Goal: Task Accomplishment & Management: Use online tool/utility

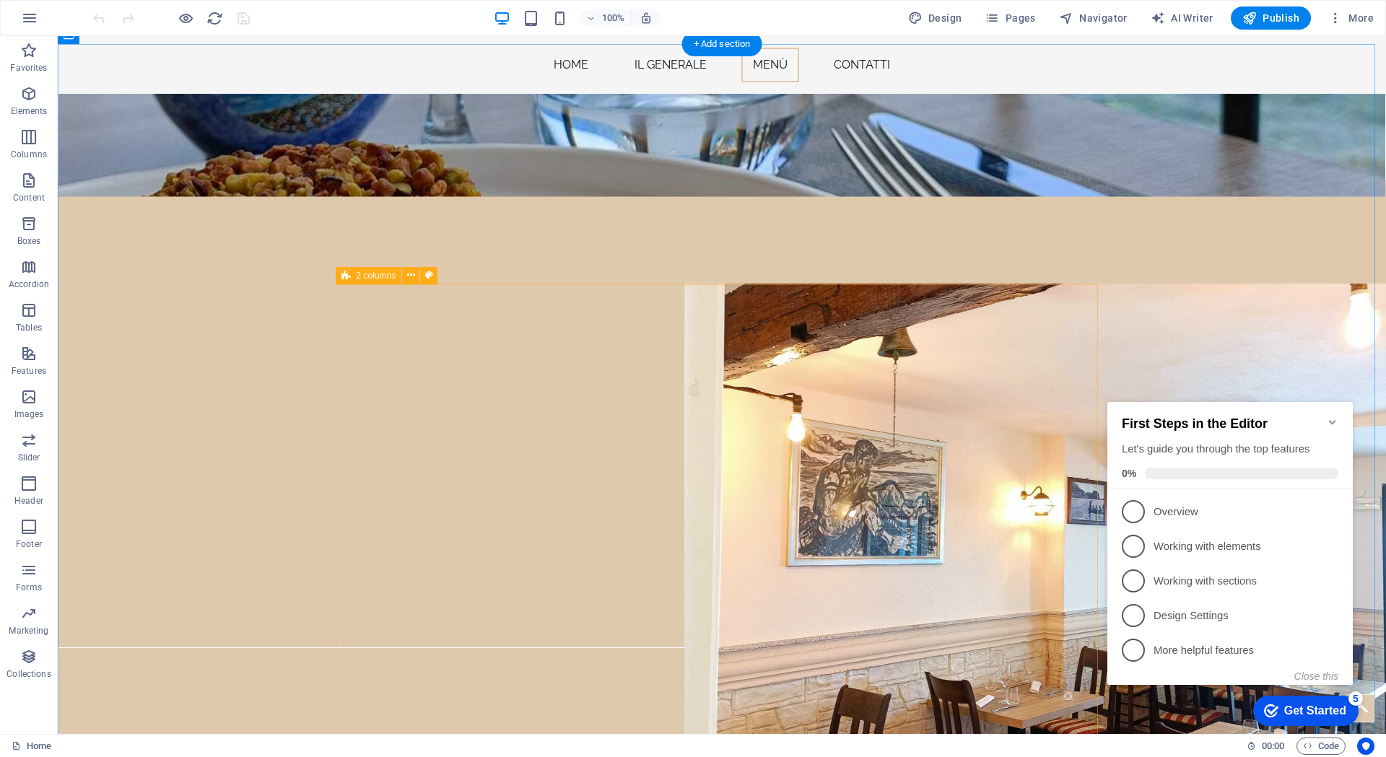
scroll to position [2310, 0]
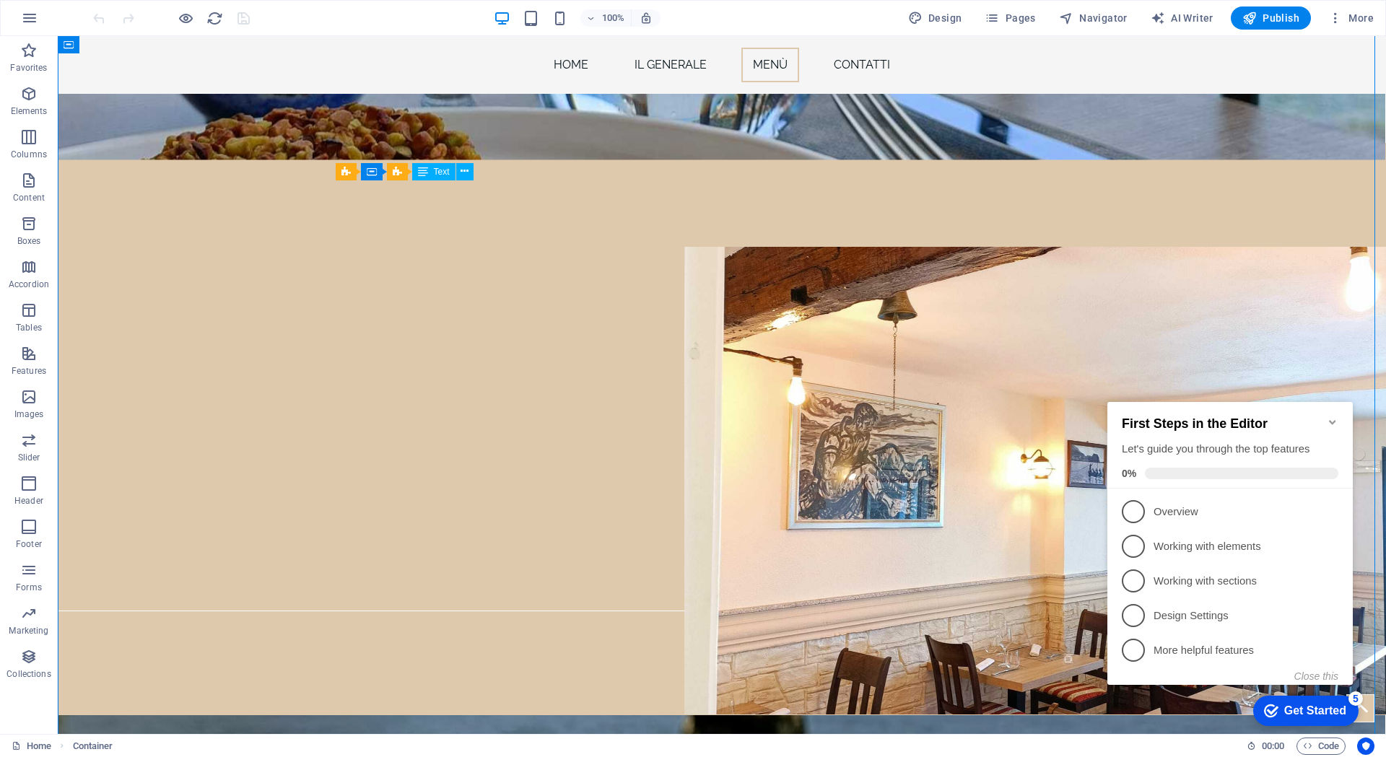
drag, startPoint x: 470, startPoint y: 211, endPoint x: 381, endPoint y: 212, distance: 88.8
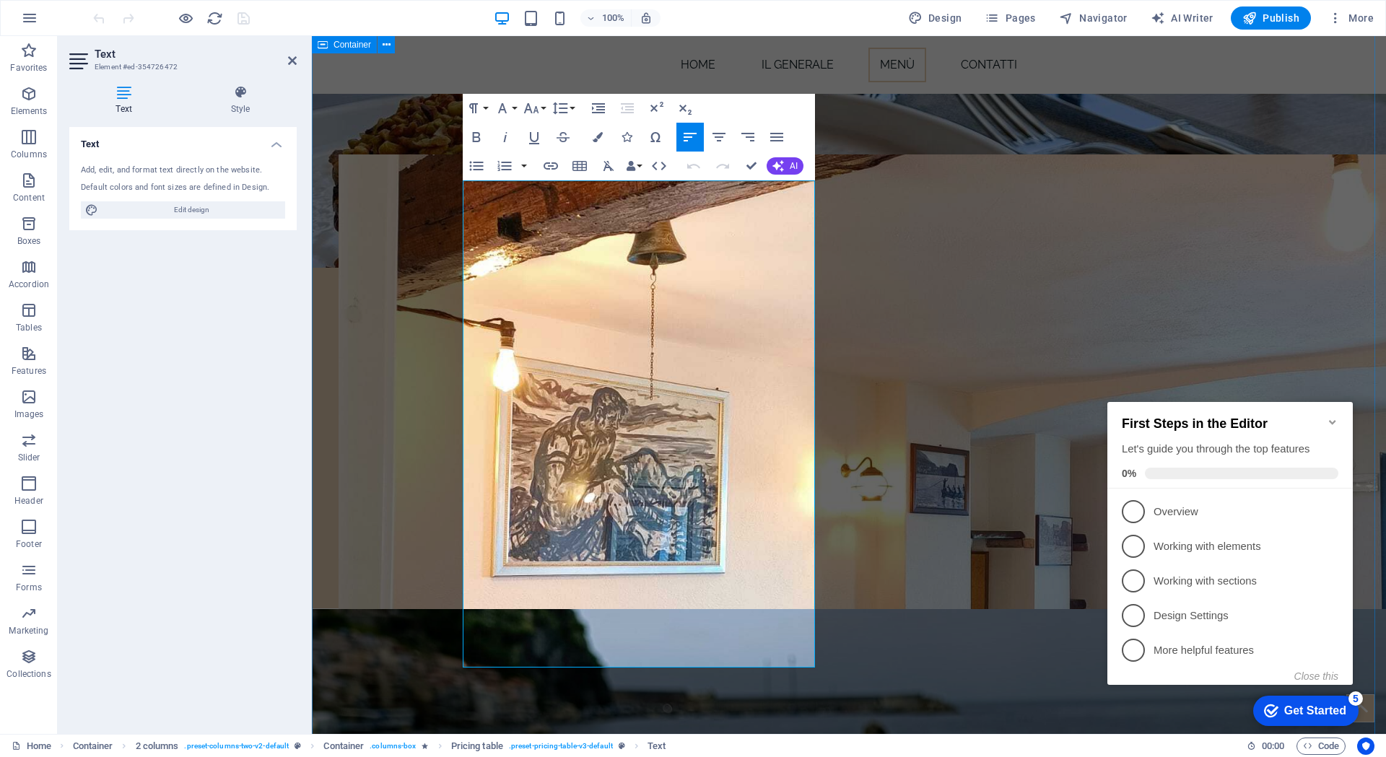
drag, startPoint x: 604, startPoint y: 211, endPoint x: 459, endPoint y: 209, distance: 145.1
drag, startPoint x: 515, startPoint y: 292, endPoint x: 461, endPoint y: 270, distance: 58.3
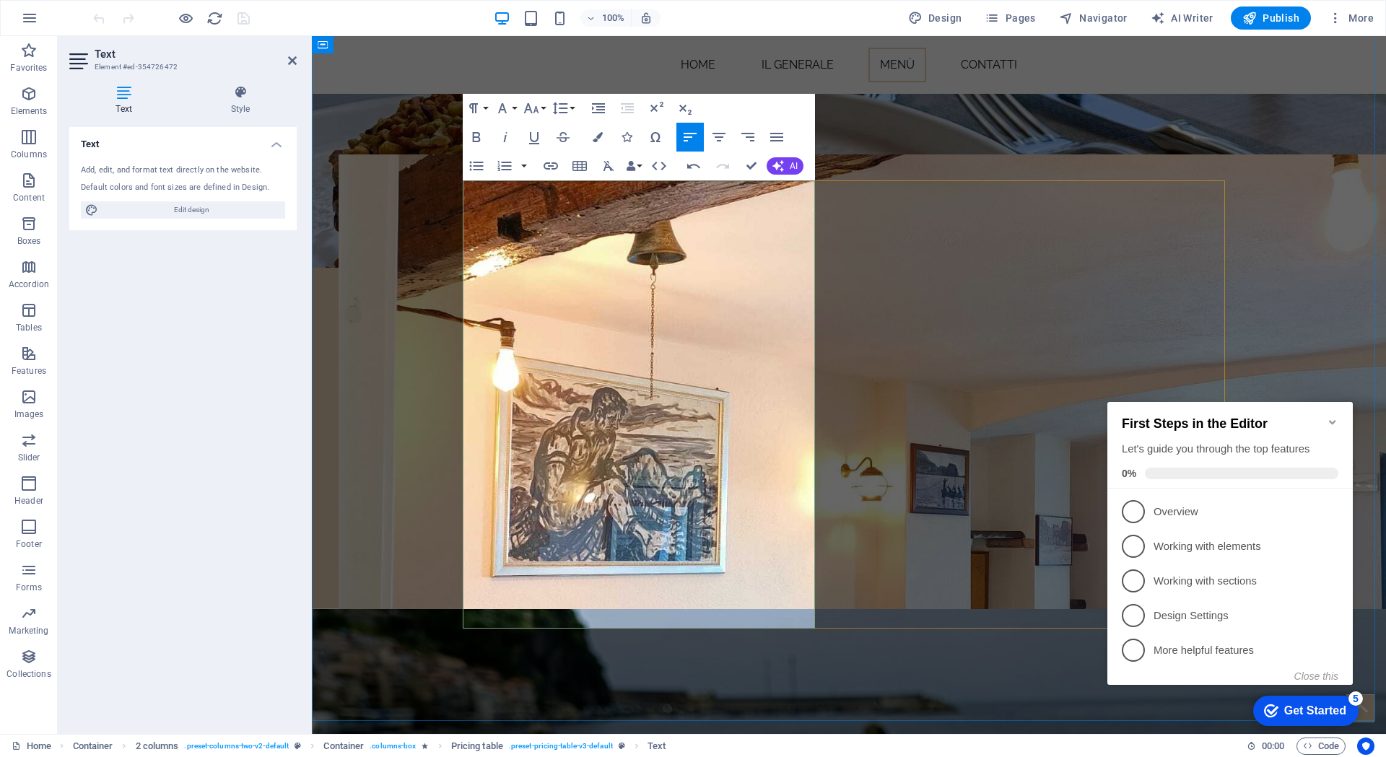
drag, startPoint x: 555, startPoint y: 343, endPoint x: 449, endPoint y: 331, distance: 106.8
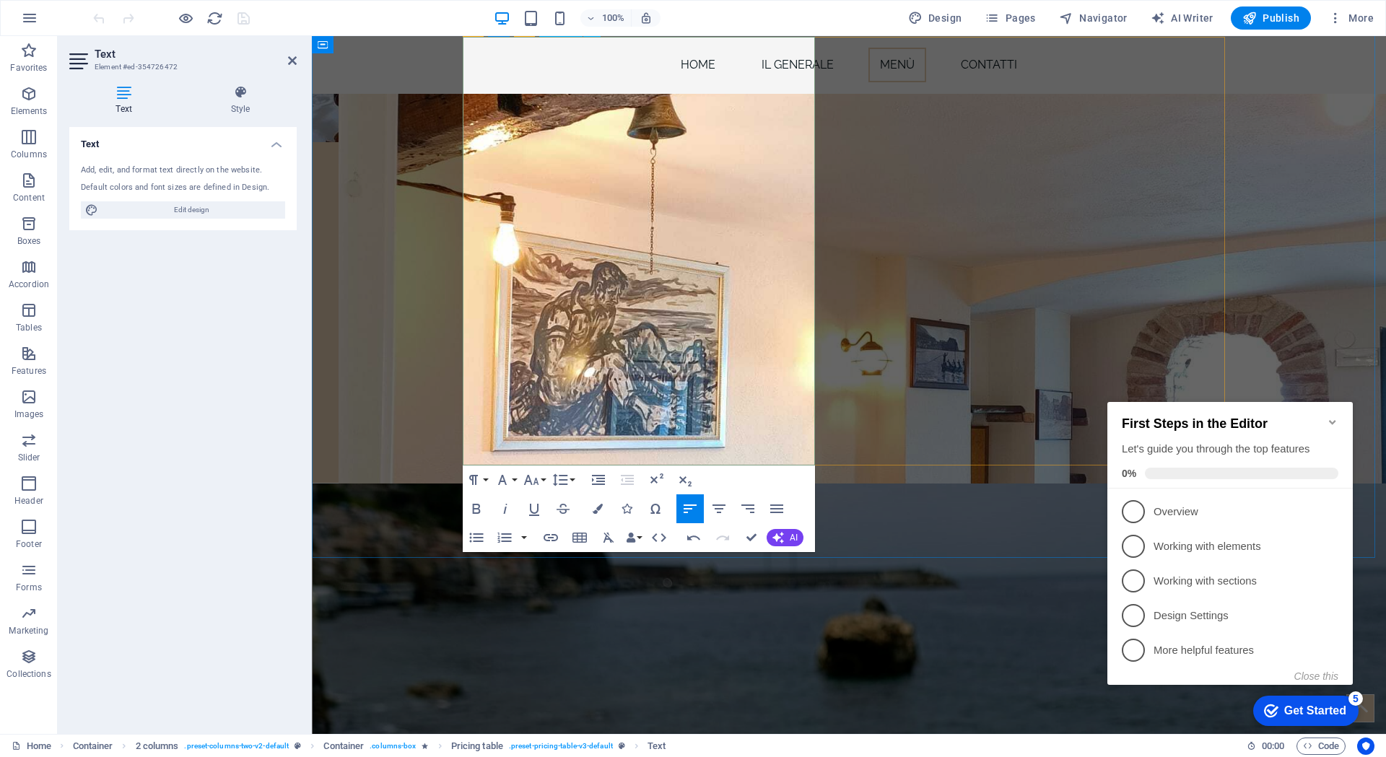
scroll to position [2415, 0]
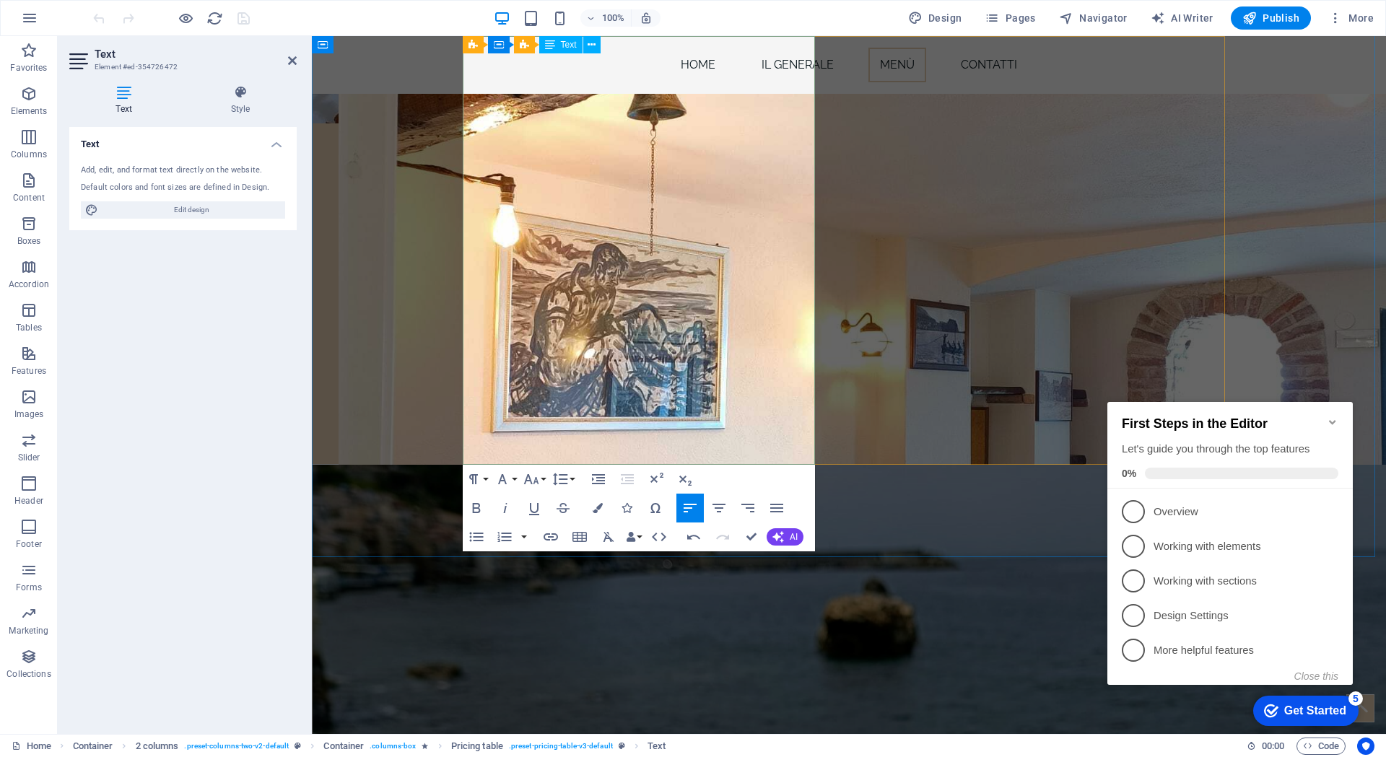
drag, startPoint x: 463, startPoint y: 300, endPoint x: 697, endPoint y: 445, distance: 274.8
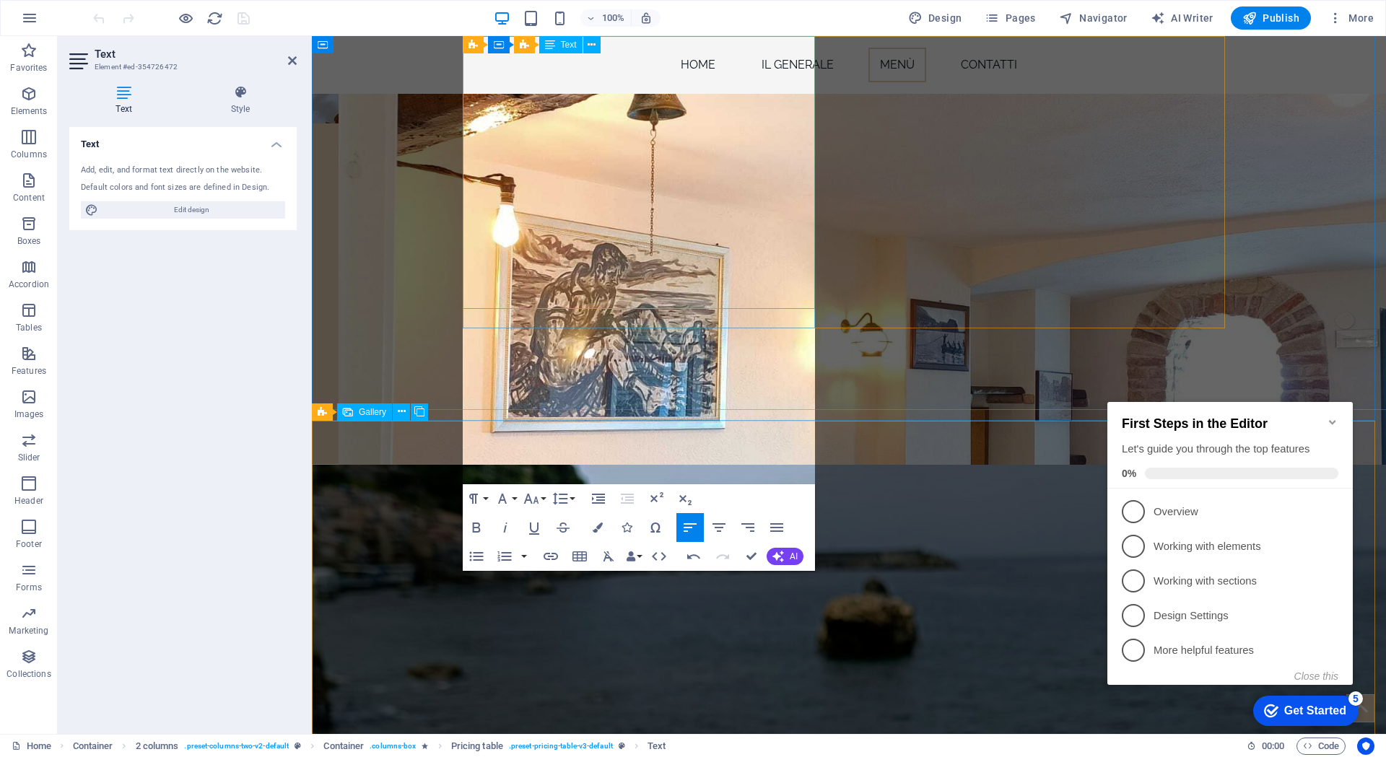
scroll to position [5176, 2]
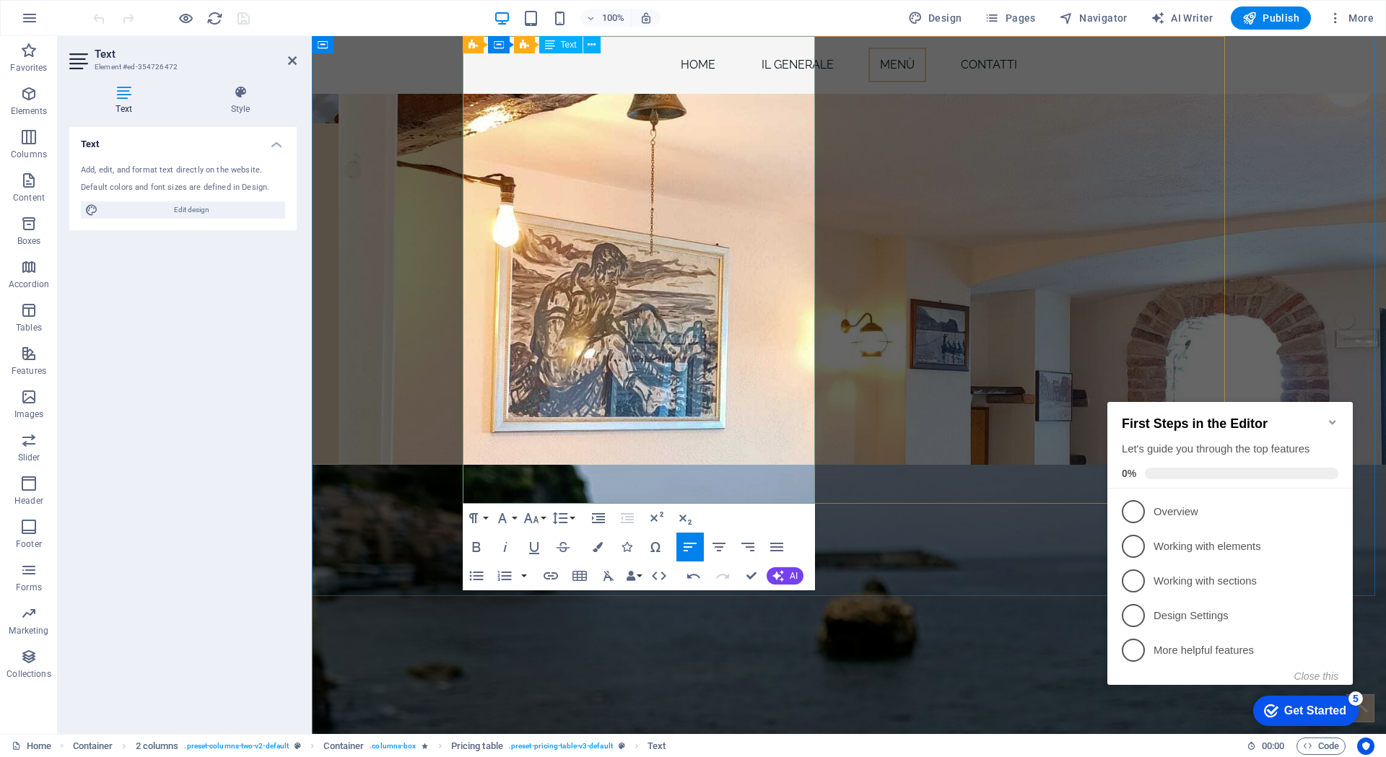
drag, startPoint x: 604, startPoint y: 354, endPoint x: 490, endPoint y: 344, distance: 114.5
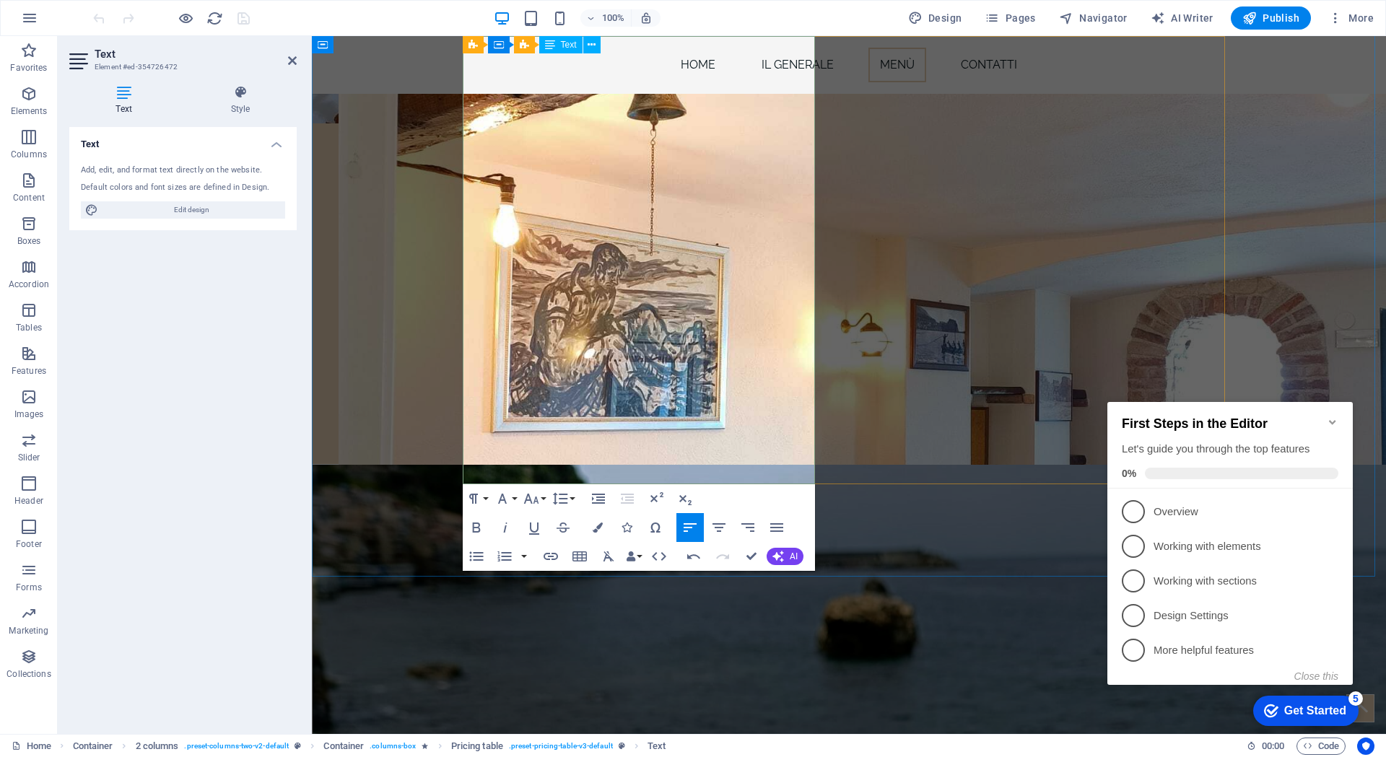
drag, startPoint x: 541, startPoint y: 416, endPoint x: 480, endPoint y: 405, distance: 62.3
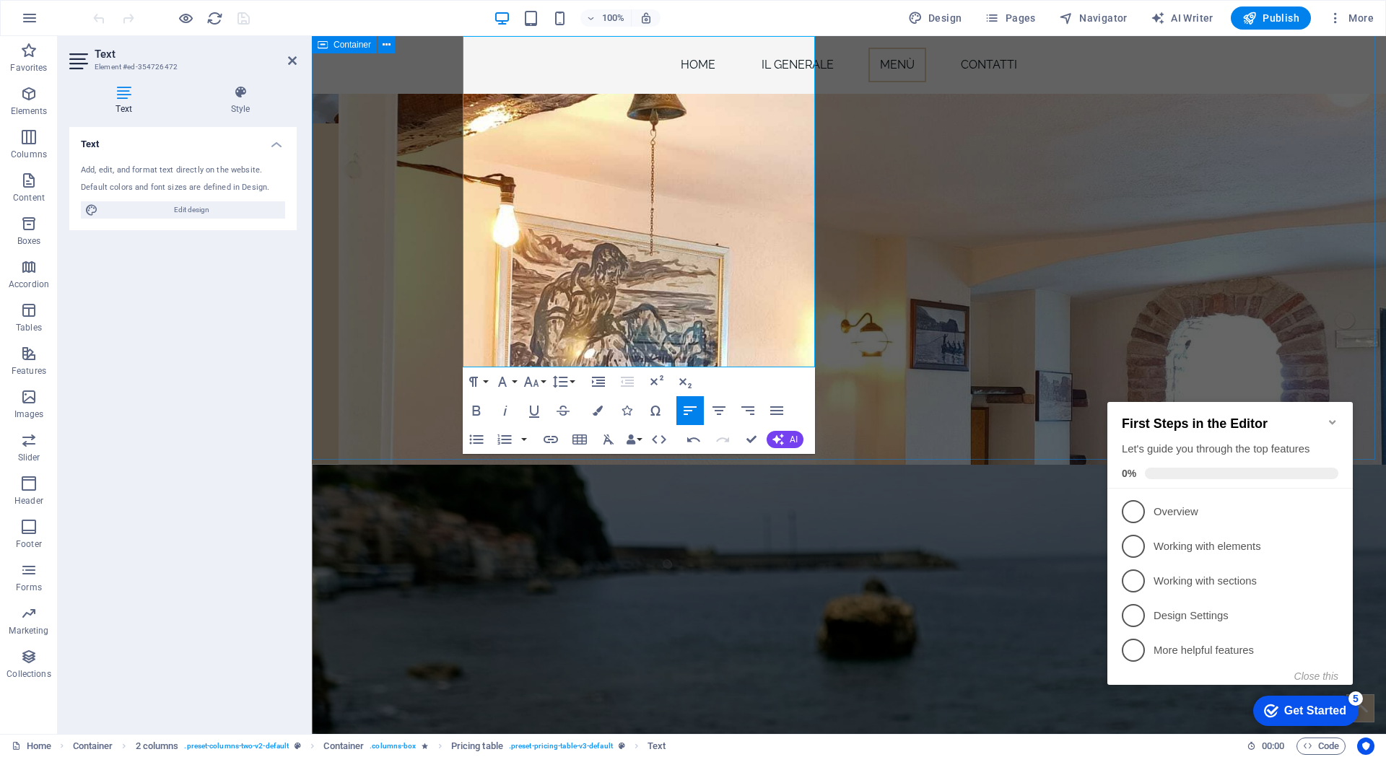
drag, startPoint x: 543, startPoint y: 300, endPoint x: 454, endPoint y: 295, distance: 88.9
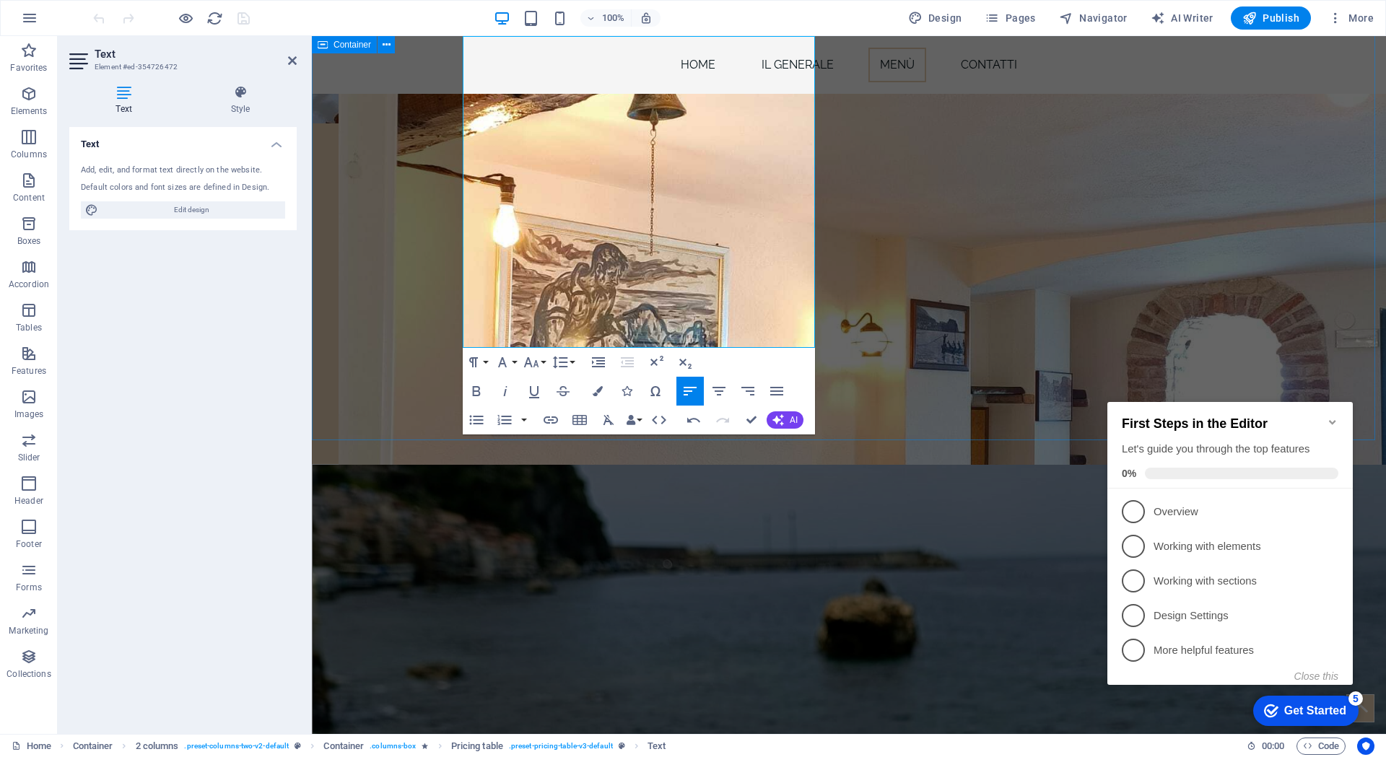
drag, startPoint x: 797, startPoint y: 336, endPoint x: 456, endPoint y: 301, distance: 342.4
click at [598, 393] on icon "button" at bounding box center [598, 391] width 10 height 10
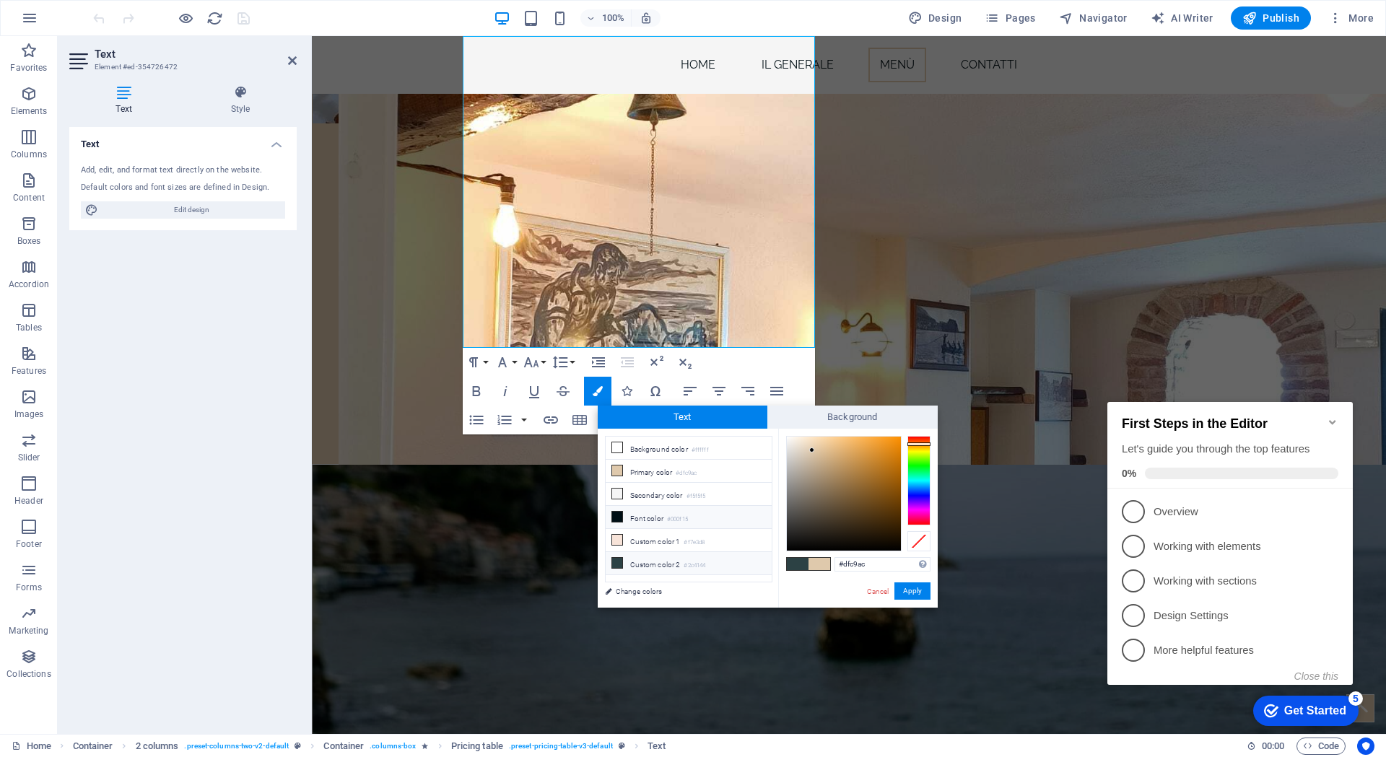
click at [663, 517] on li "Font color #000f15" at bounding box center [689, 517] width 166 height 23
type input "#000f15"
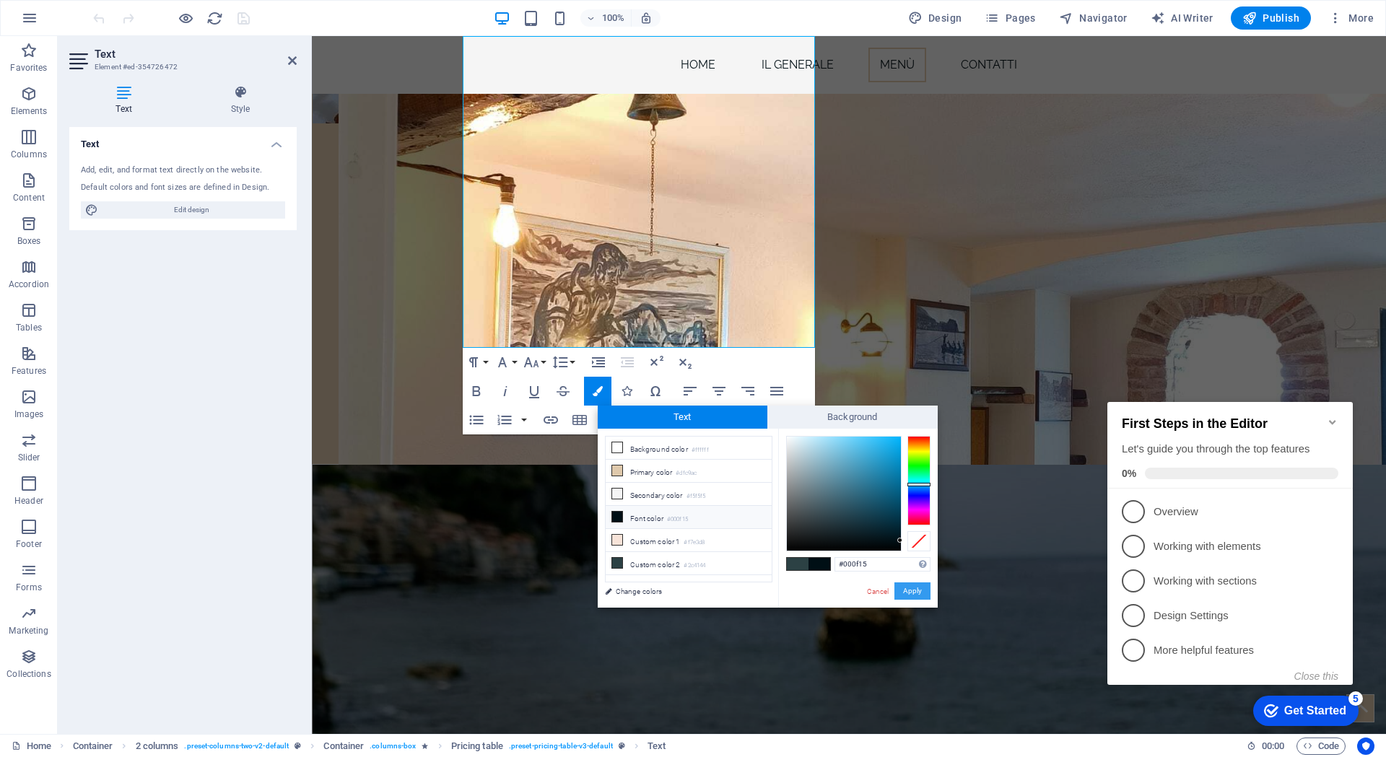
click at [908, 594] on button "Apply" at bounding box center [912, 590] width 36 height 17
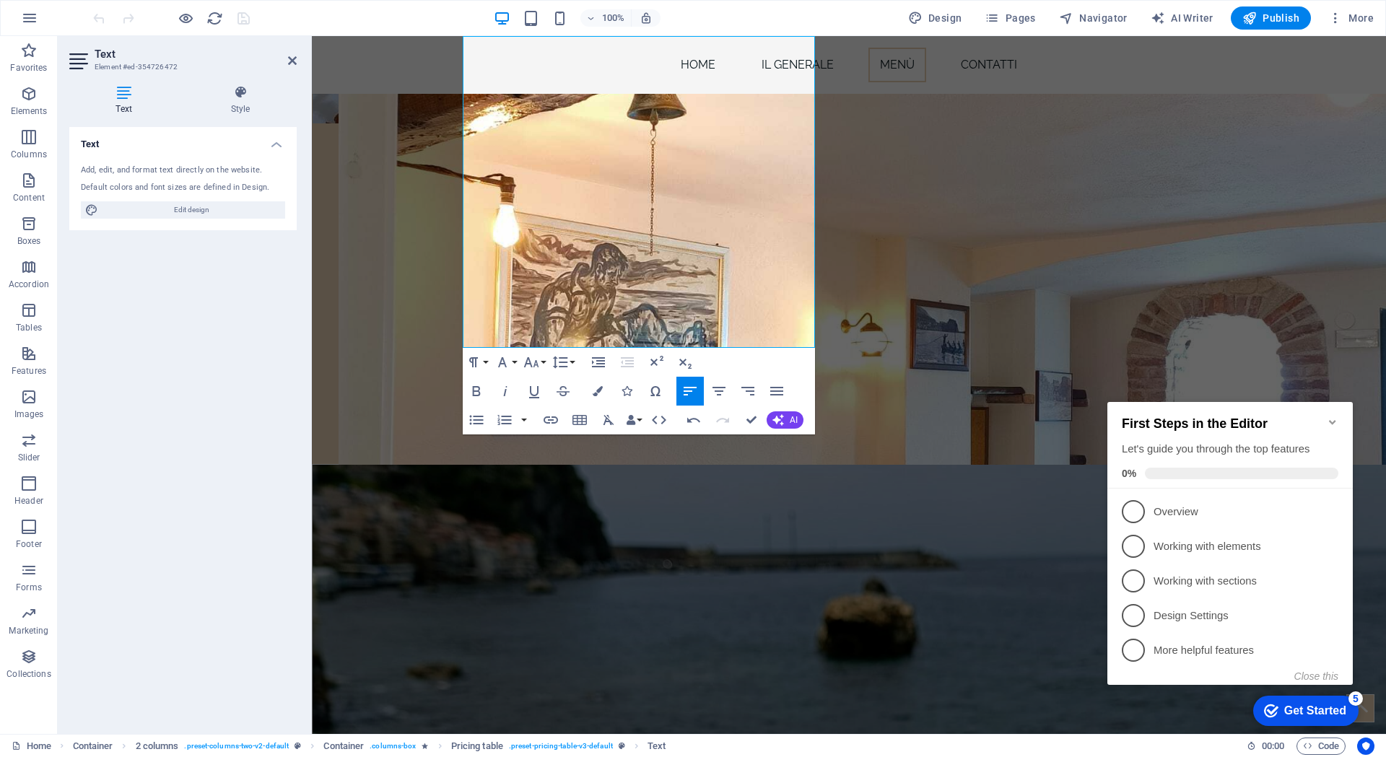
click at [1336, 416] on icon "Minimize checklist" at bounding box center [1333, 422] width 12 height 12
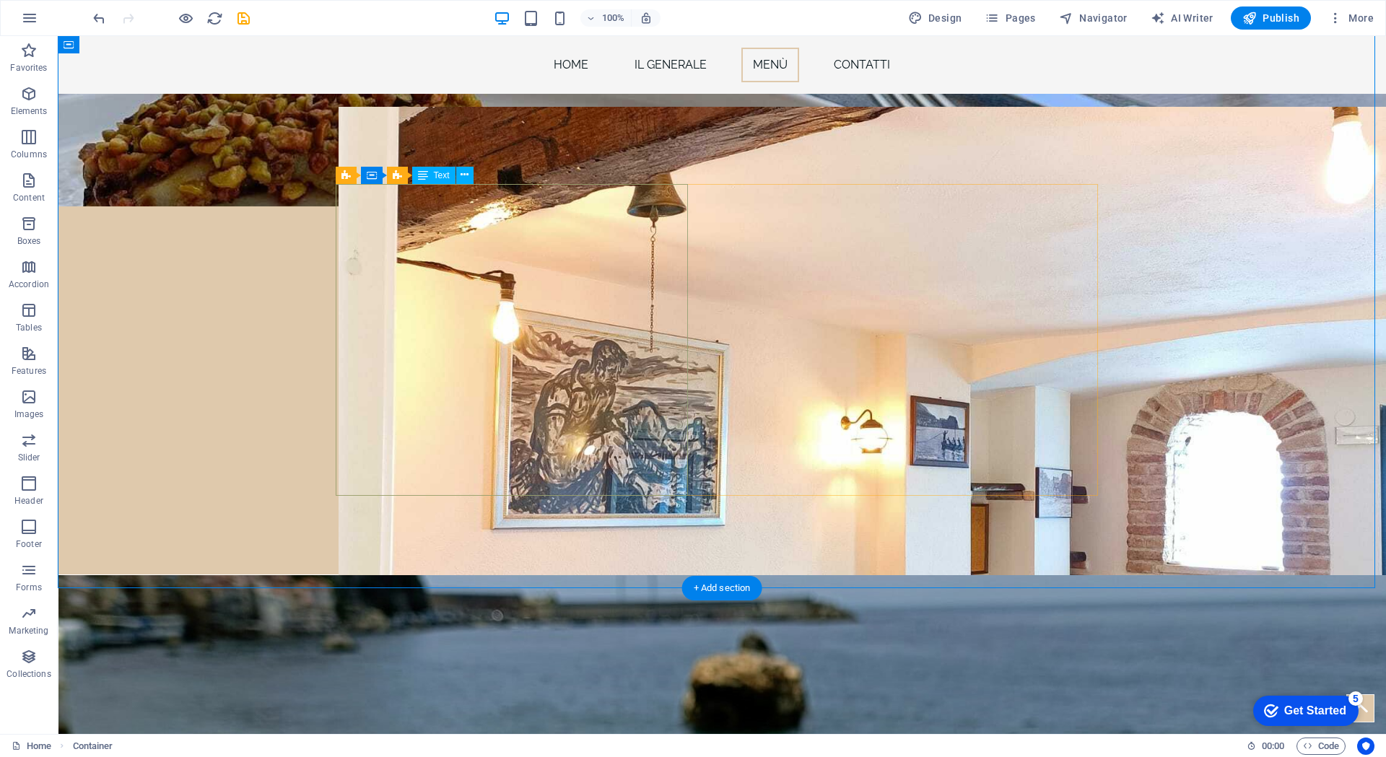
scroll to position [2237, 0]
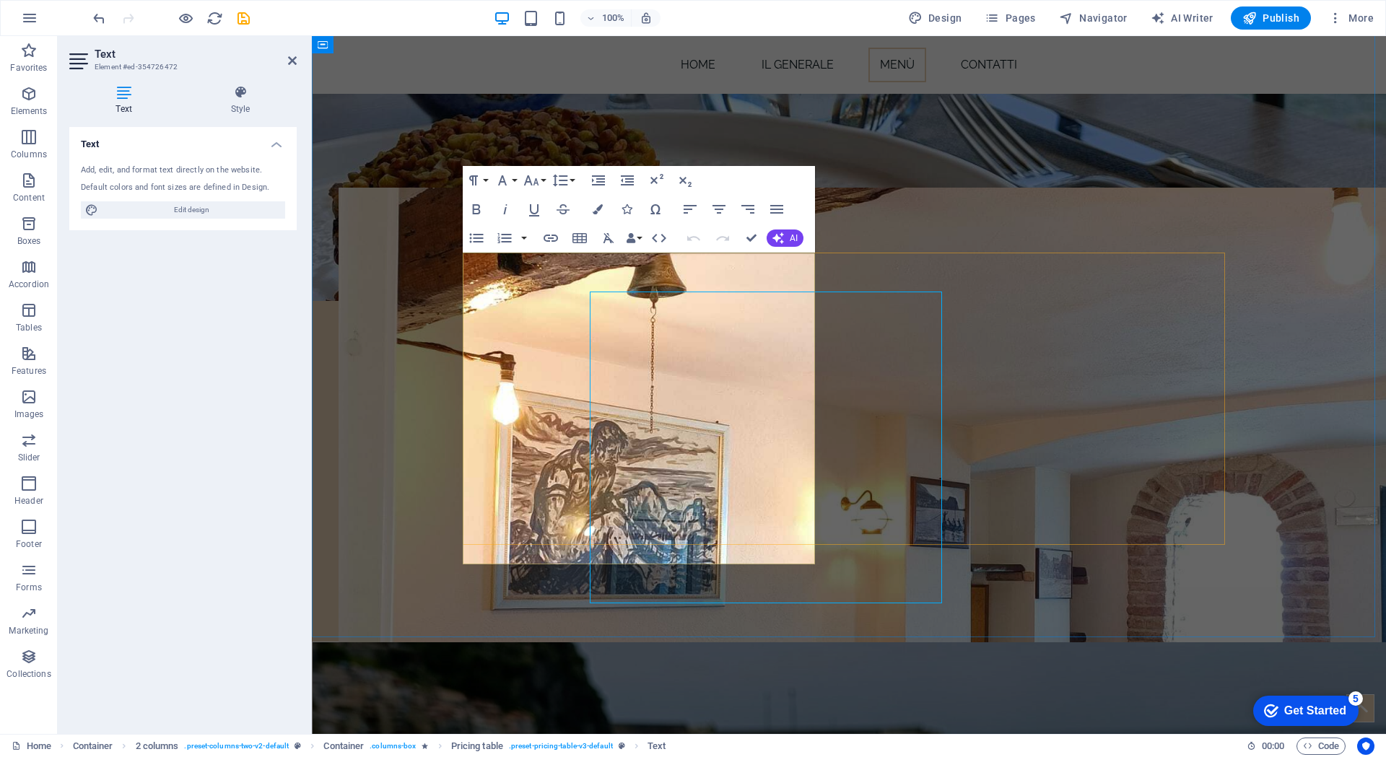
scroll to position [2198, 0]
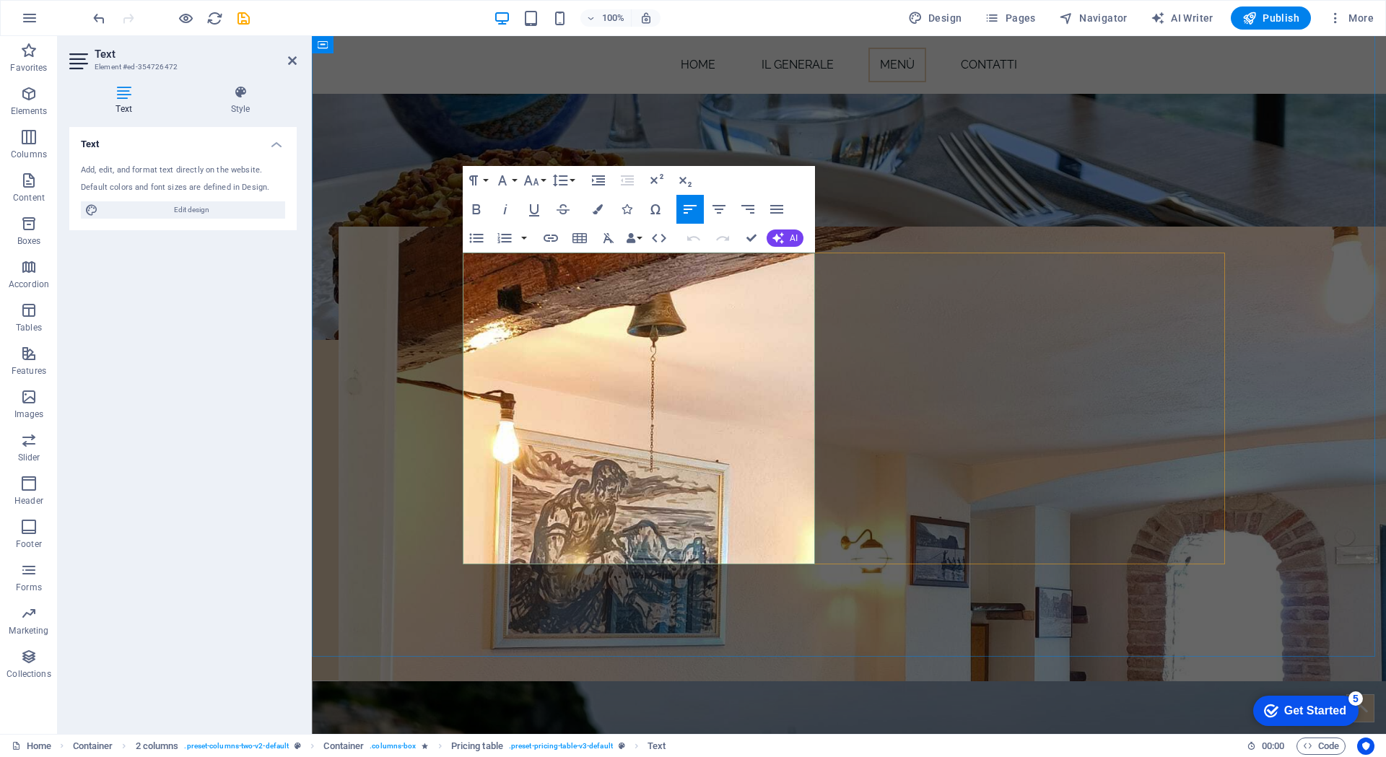
drag, startPoint x: 577, startPoint y: 433, endPoint x: 603, endPoint y: 437, distance: 26.2
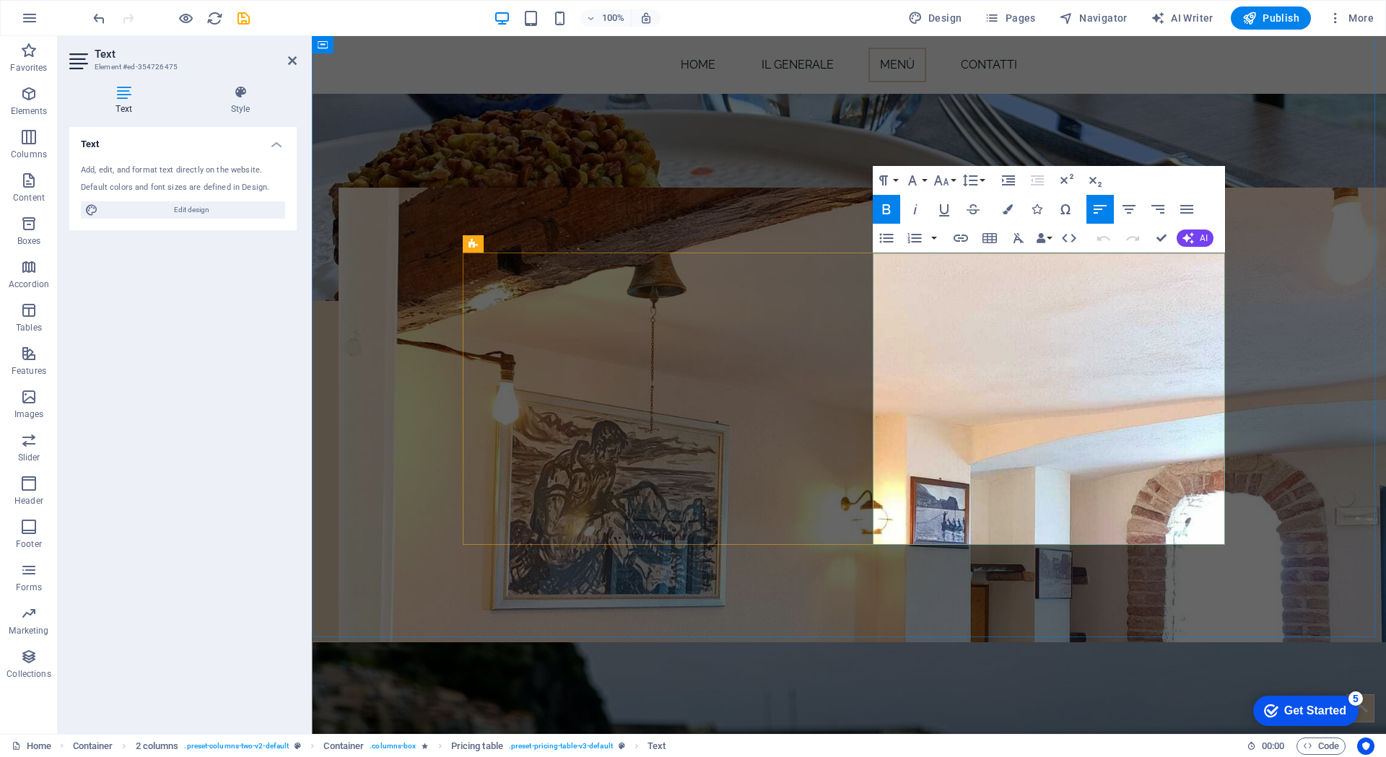
scroll to position [2198, 0]
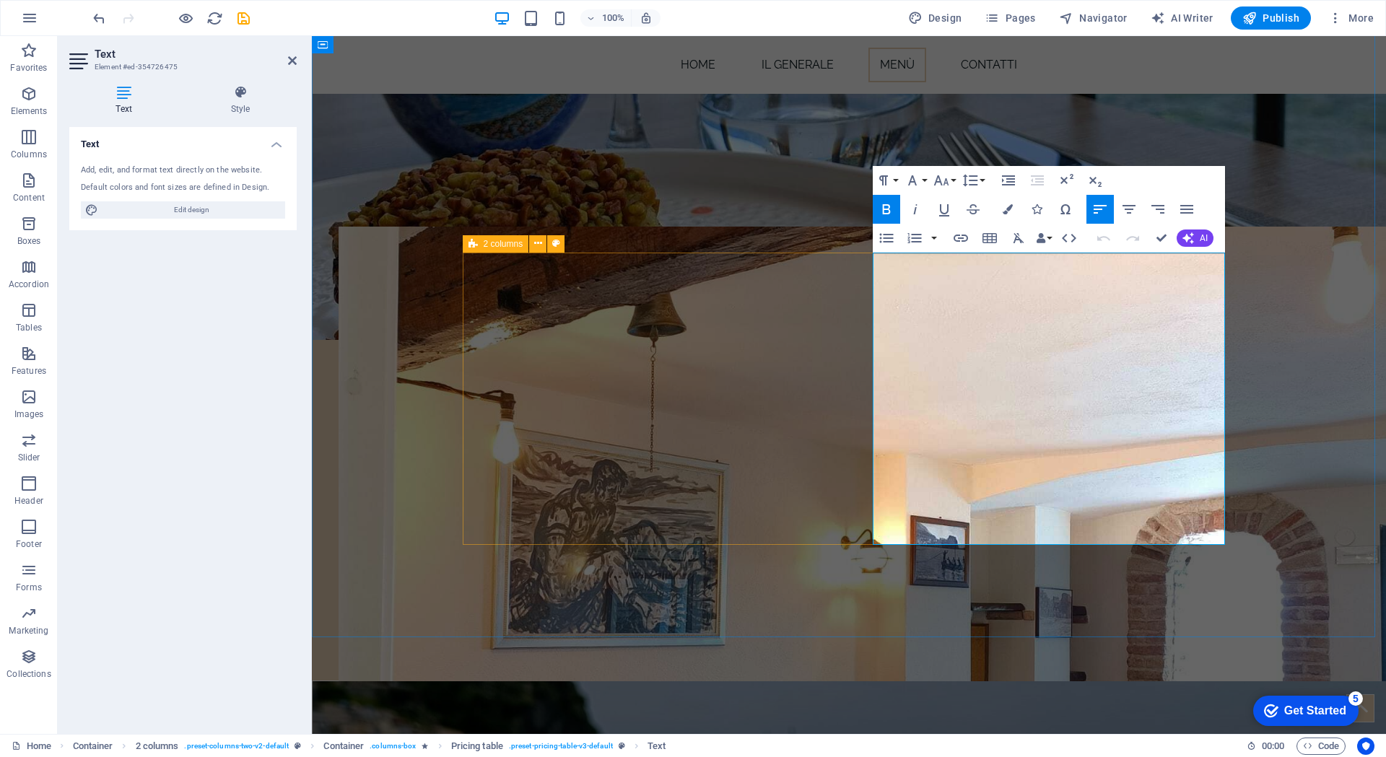
drag, startPoint x: 1036, startPoint y: 318, endPoint x: 864, endPoint y: 319, distance: 172.5
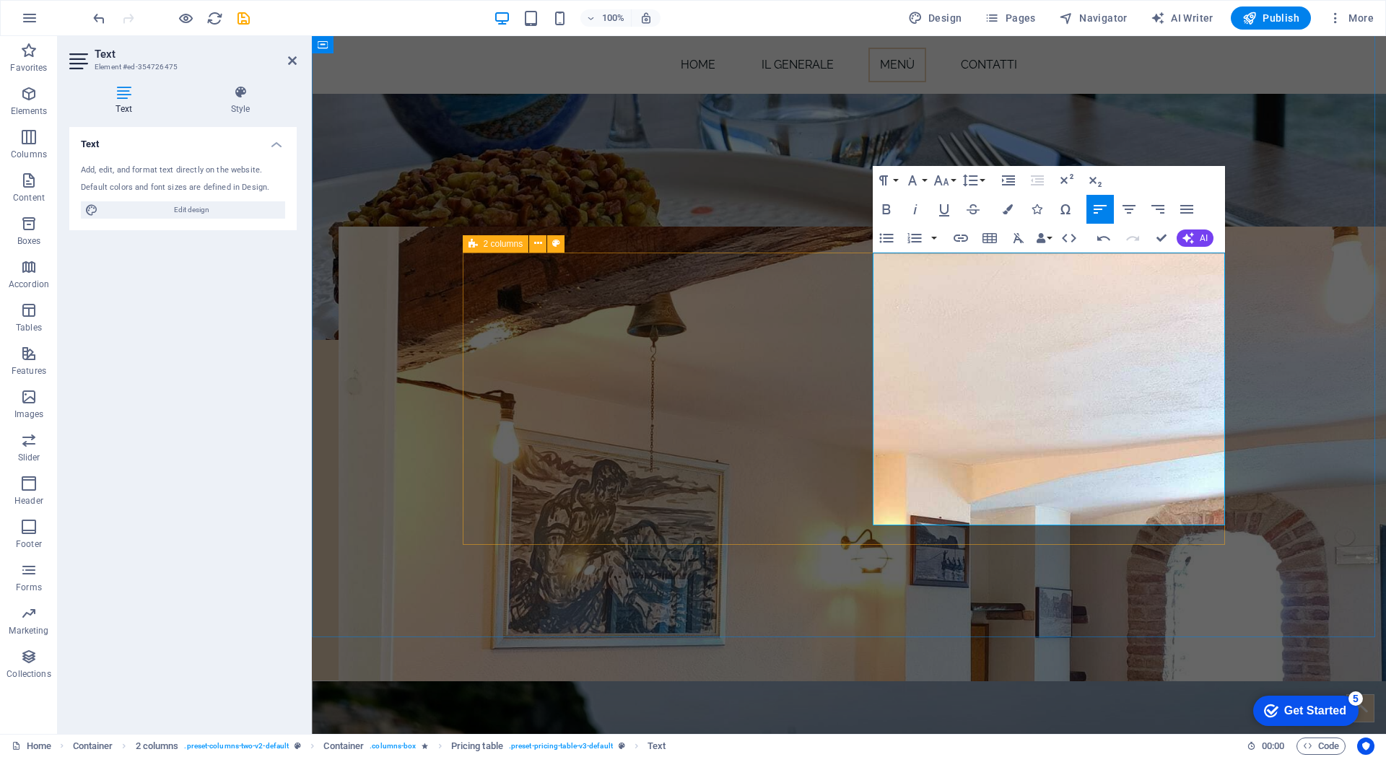
drag, startPoint x: 1049, startPoint y: 515, endPoint x: 853, endPoint y: 373, distance: 242.4
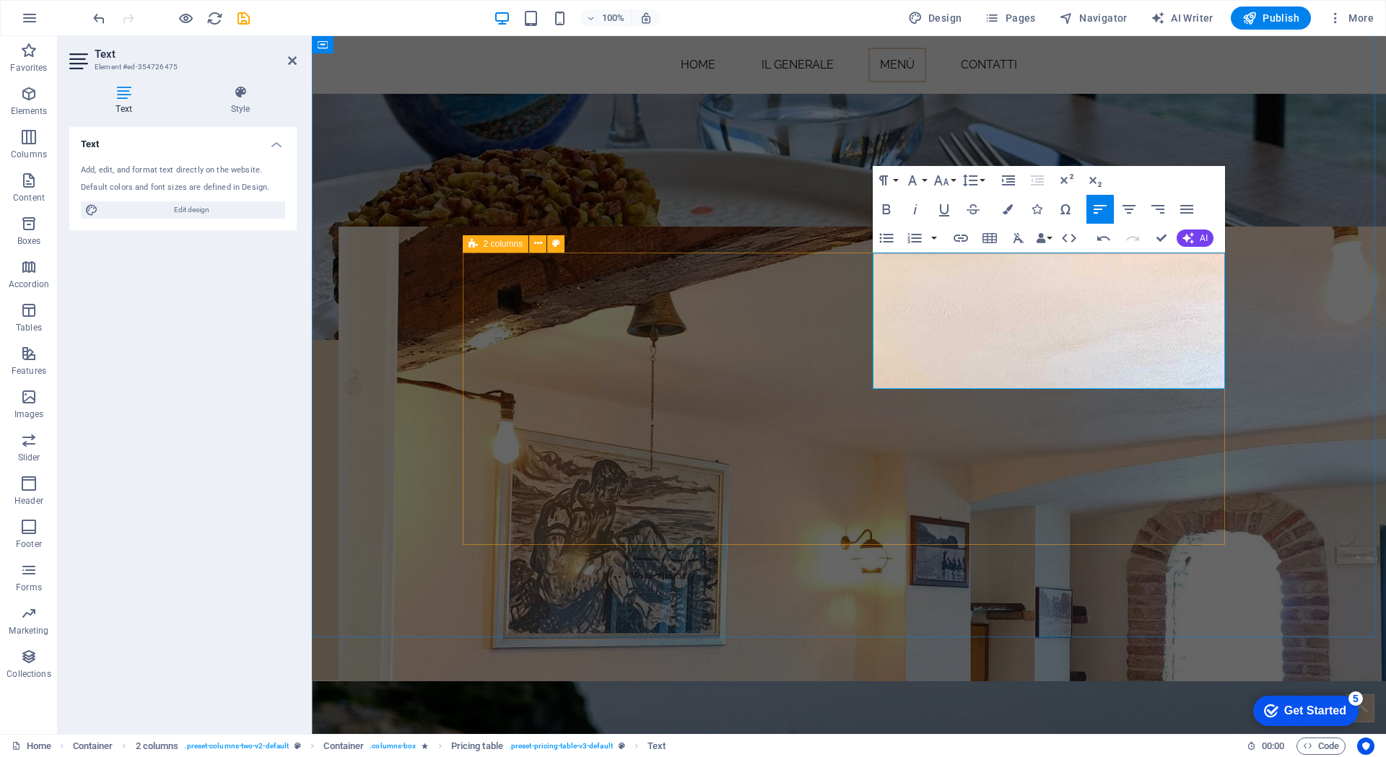
drag, startPoint x: 1032, startPoint y: 362, endPoint x: 855, endPoint y: 358, distance: 176.9
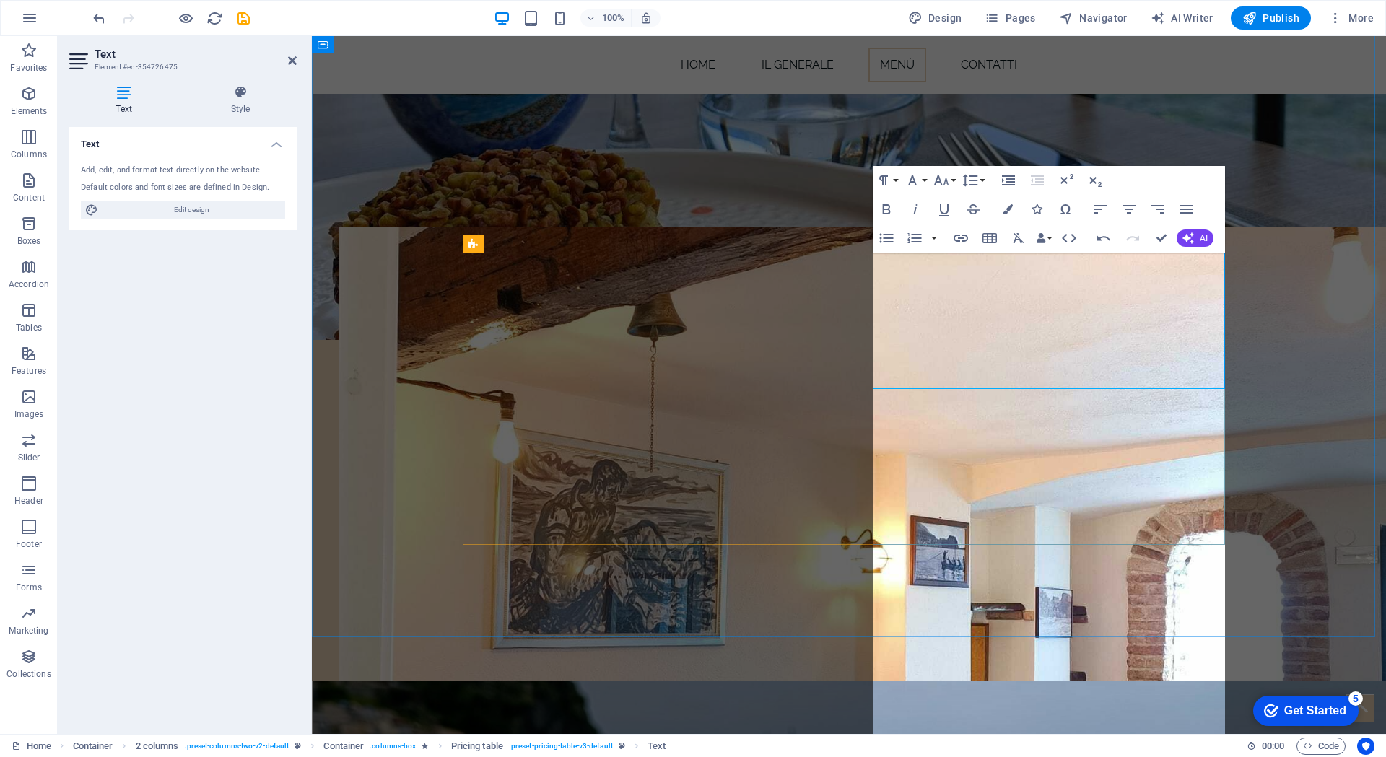
scroll to position [19037, 6]
drag, startPoint x: 971, startPoint y: 433, endPoint x: 878, endPoint y: 403, distance: 97.2
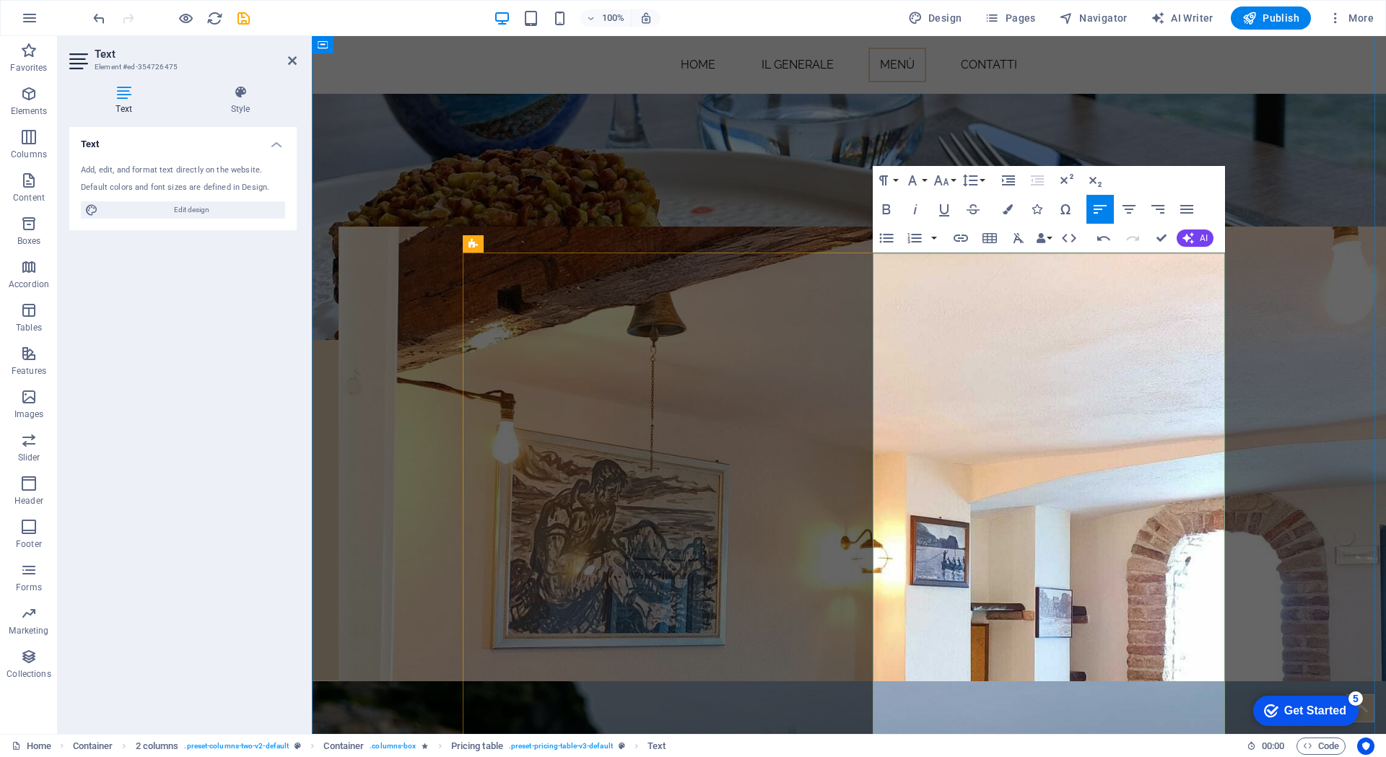
drag, startPoint x: 1037, startPoint y: 477, endPoint x: 882, endPoint y: 435, distance: 160.7
drag, startPoint x: 1187, startPoint y: 481, endPoint x: 866, endPoint y: 429, distance: 324.6
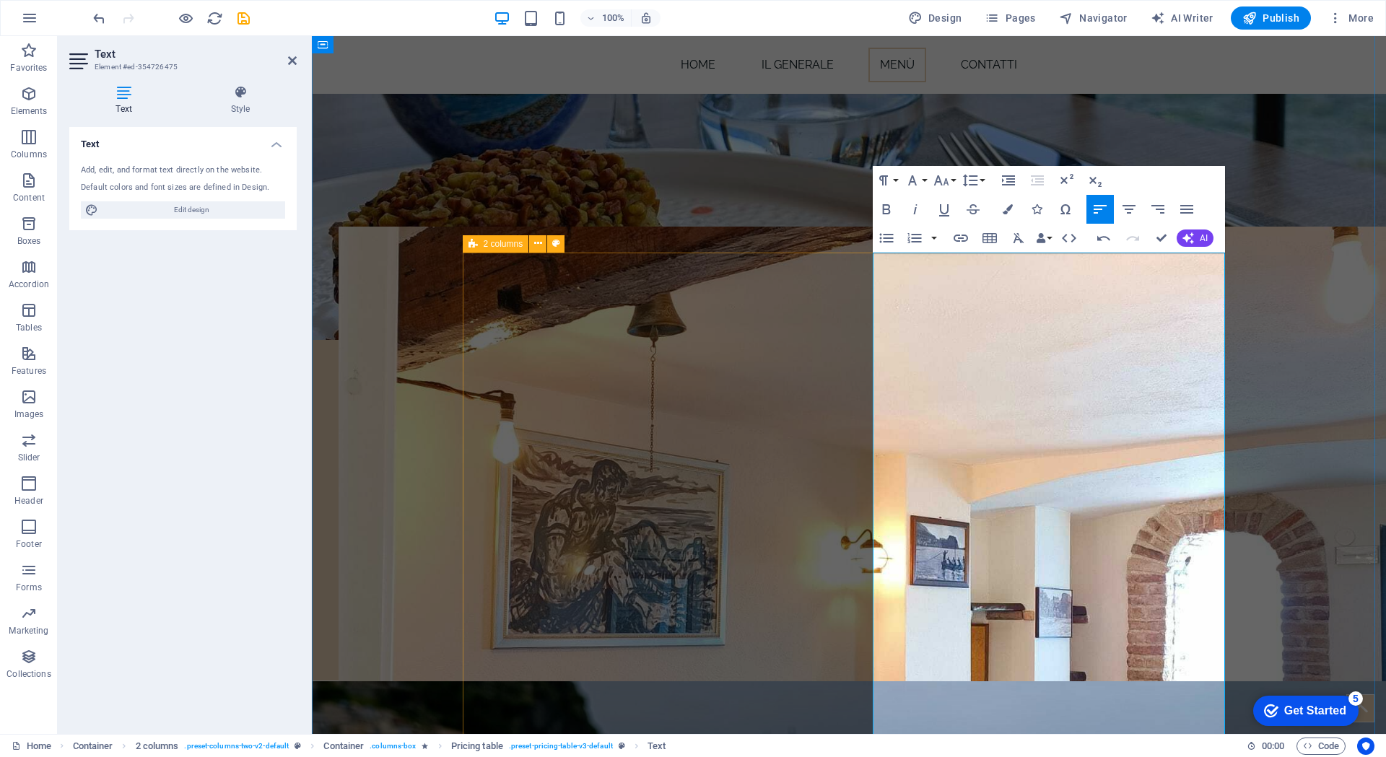
drag, startPoint x: 919, startPoint y: 471, endPoint x: 885, endPoint y: 459, distance: 36.5
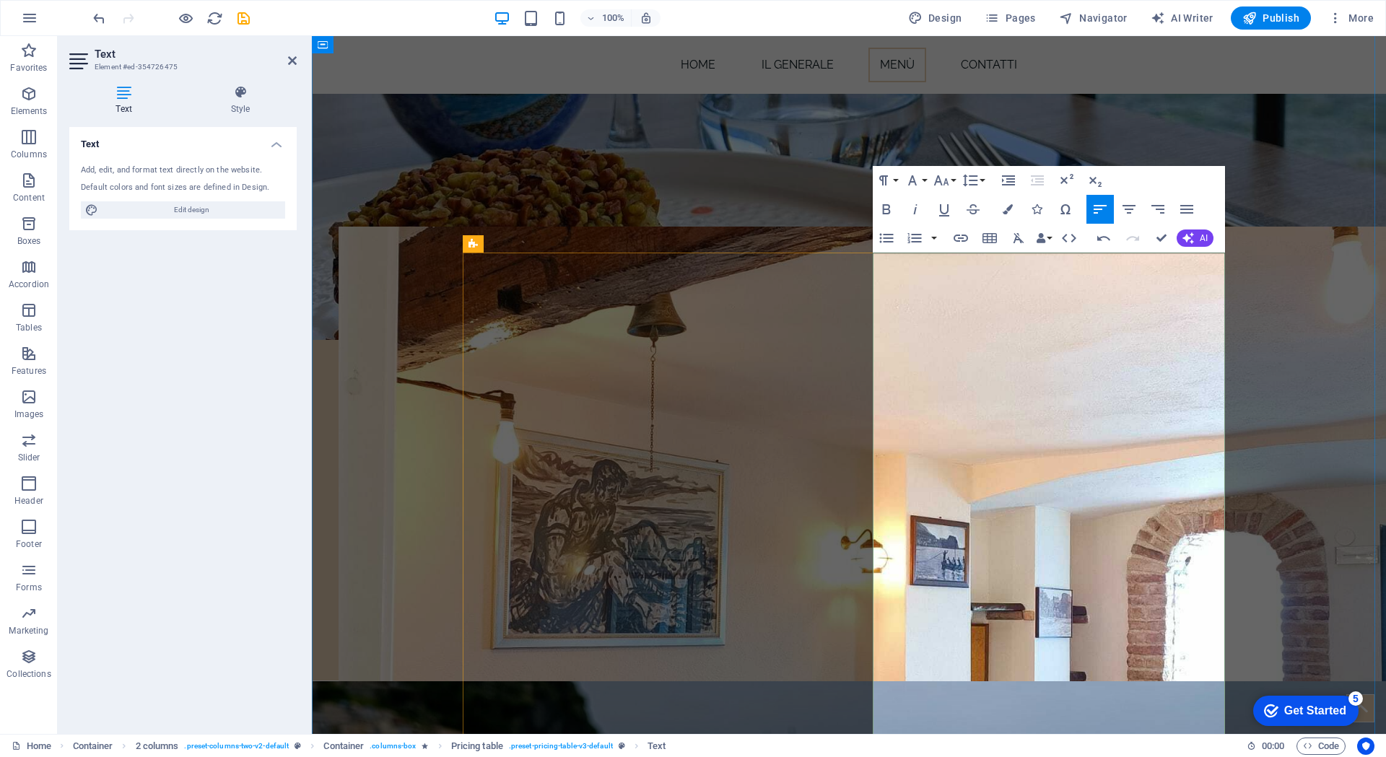
drag, startPoint x: 1007, startPoint y: 515, endPoint x: 880, endPoint y: 502, distance: 127.7
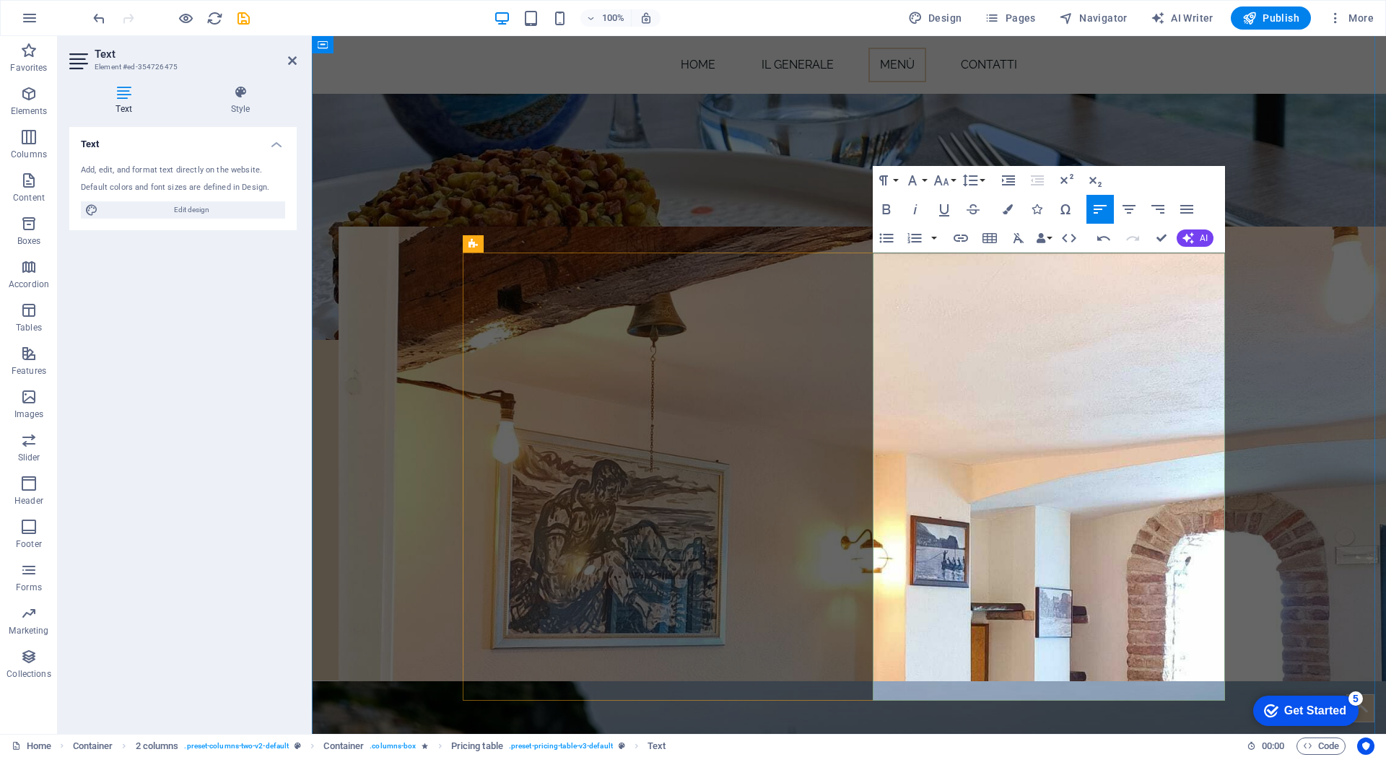
drag, startPoint x: 1006, startPoint y: 552, endPoint x: 886, endPoint y: 538, distance: 121.4
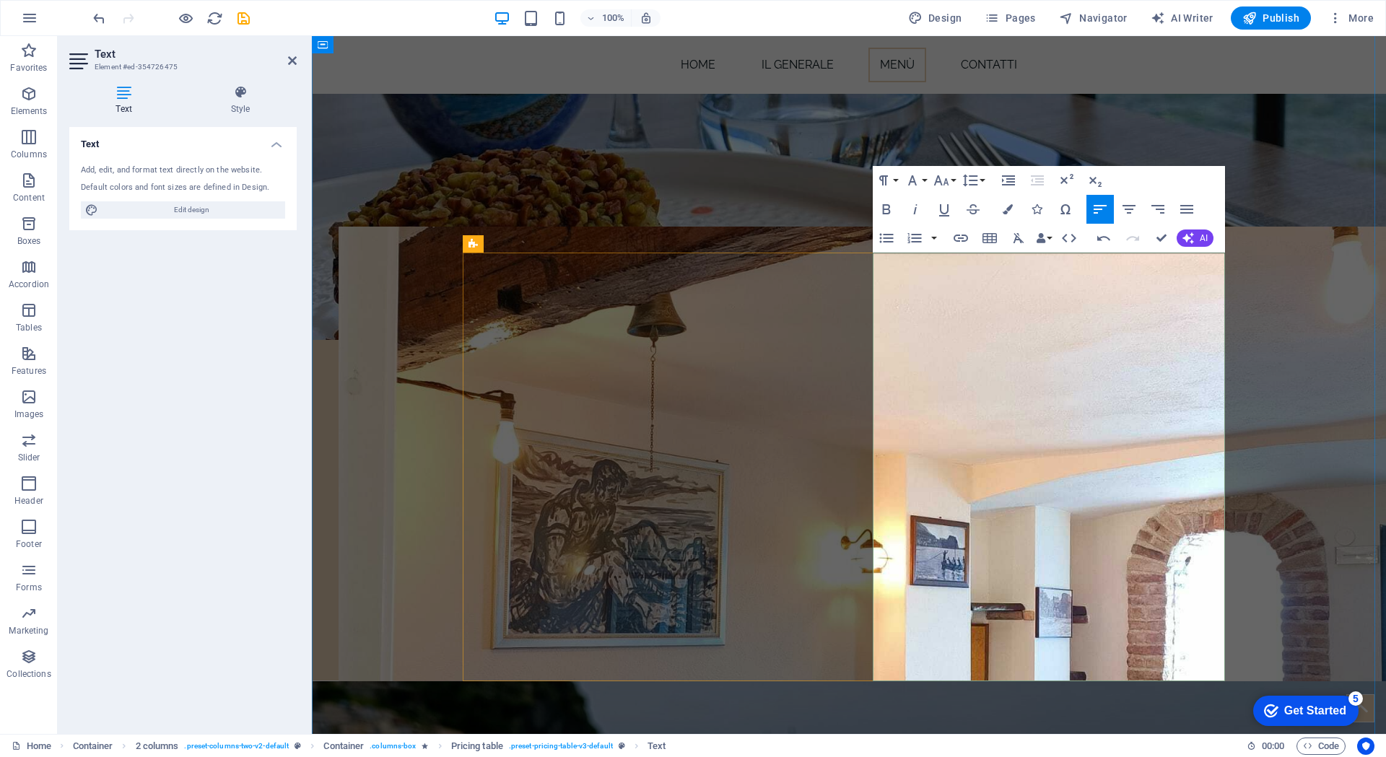
drag, startPoint x: 996, startPoint y: 584, endPoint x: 877, endPoint y: 559, distance: 121.7
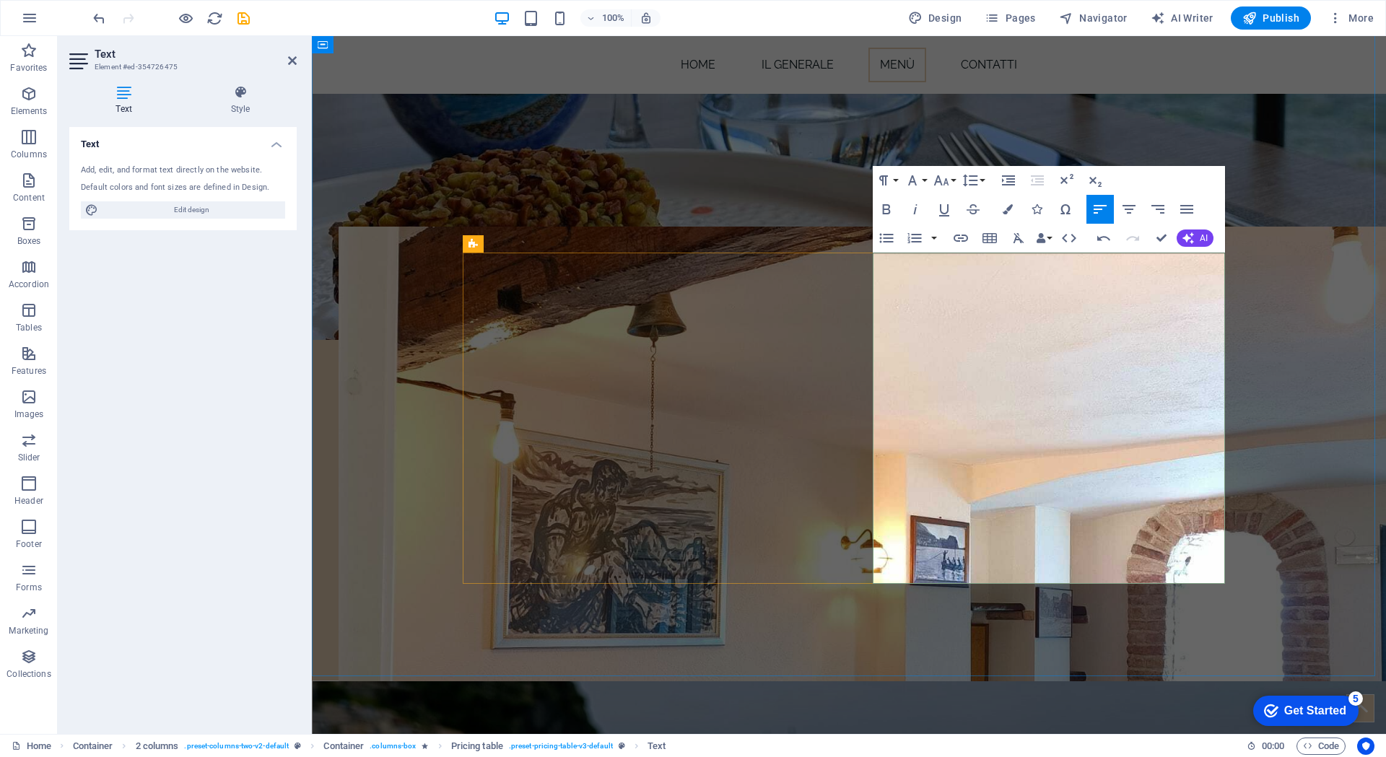
drag, startPoint x: 1171, startPoint y: 554, endPoint x: 886, endPoint y: 552, distance: 285.8
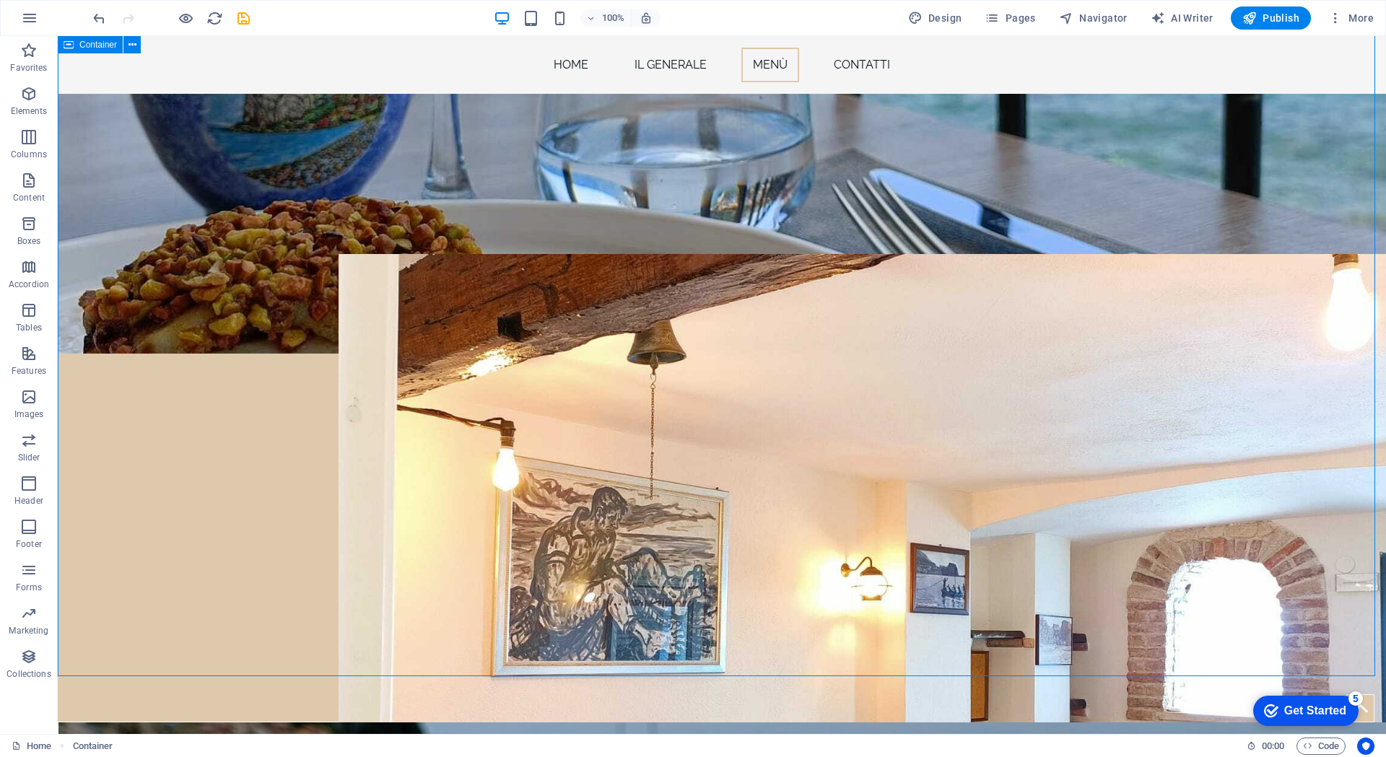
scroll to position [2237, 0]
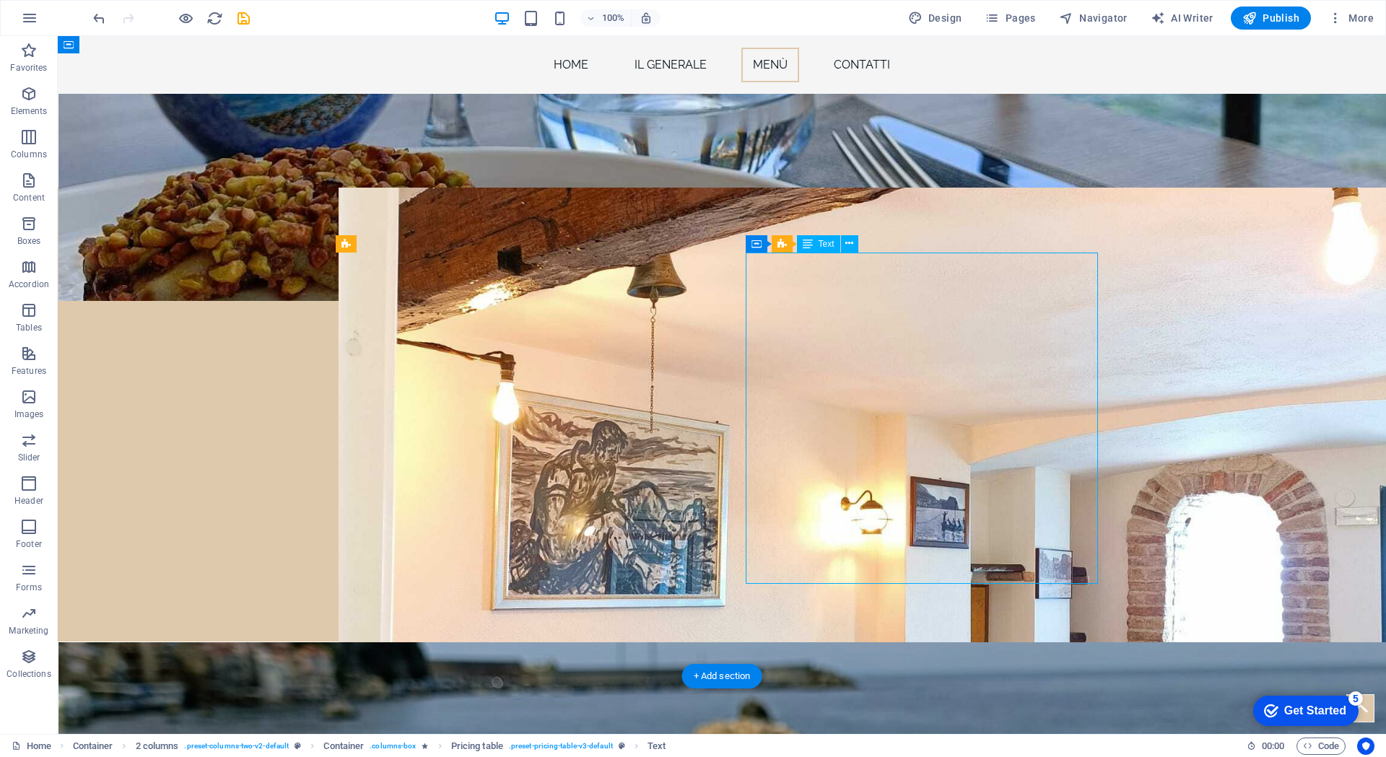
scroll to position [2198, 0]
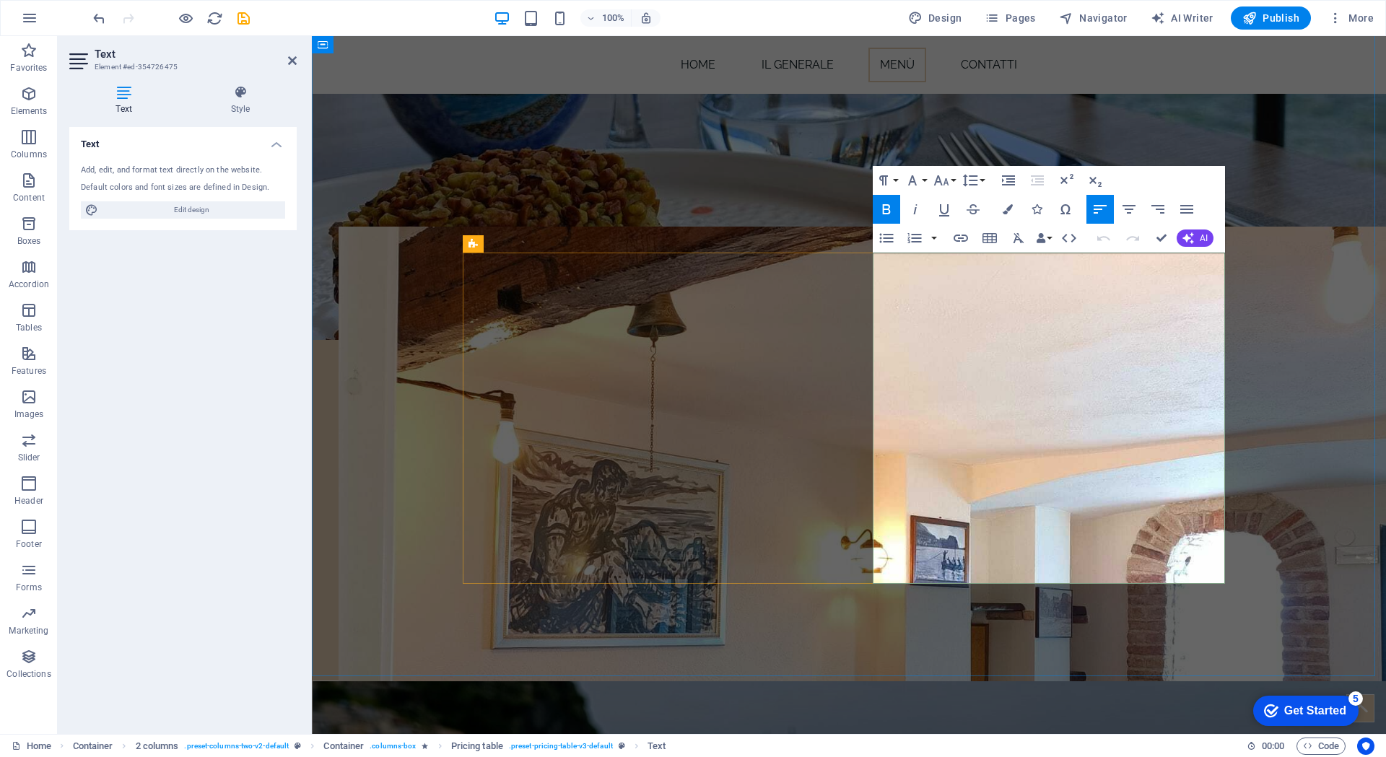
drag, startPoint x: 1106, startPoint y: 536, endPoint x: 872, endPoint y: 365, distance: 290.3
click at [1005, 203] on button "Colors" at bounding box center [1007, 209] width 27 height 29
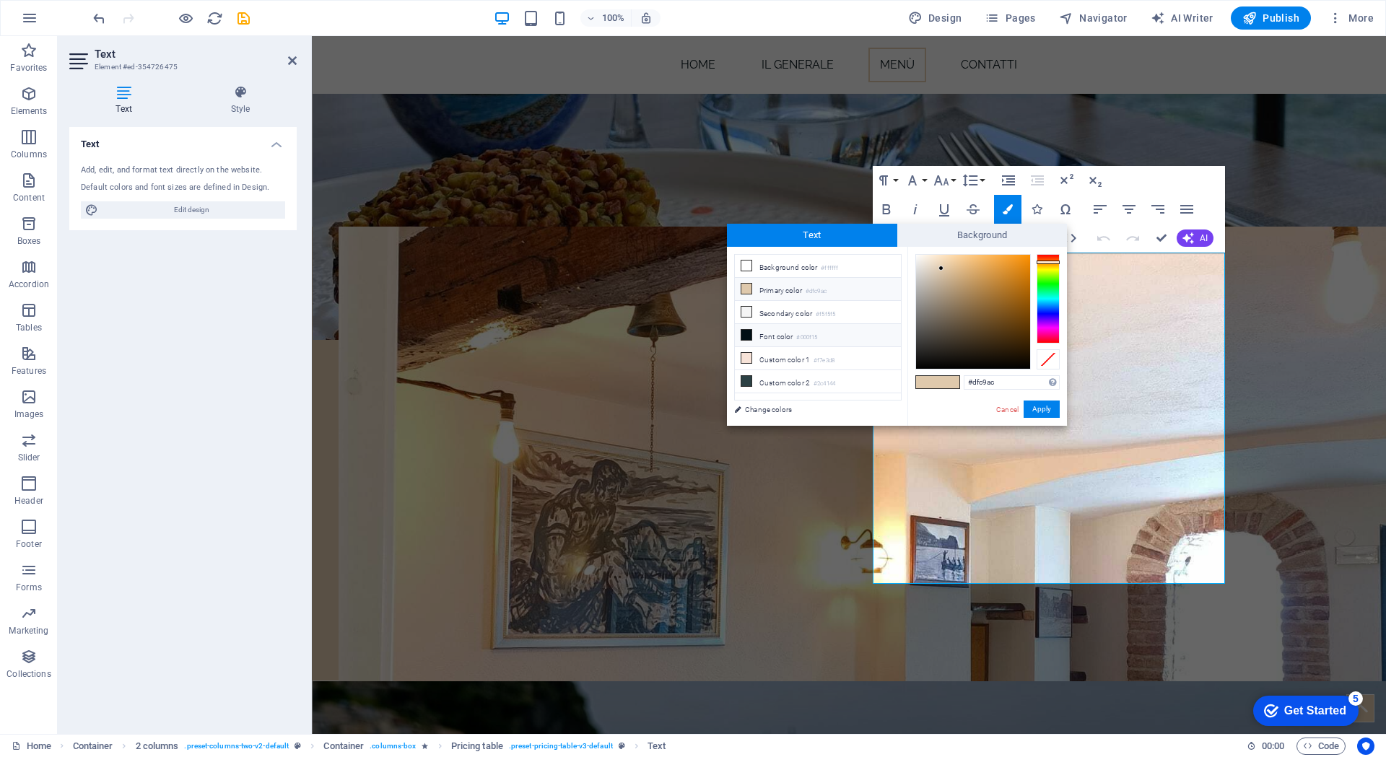
click at [792, 337] on li "Font color #000f15" at bounding box center [818, 335] width 166 height 23
type input "#000f15"
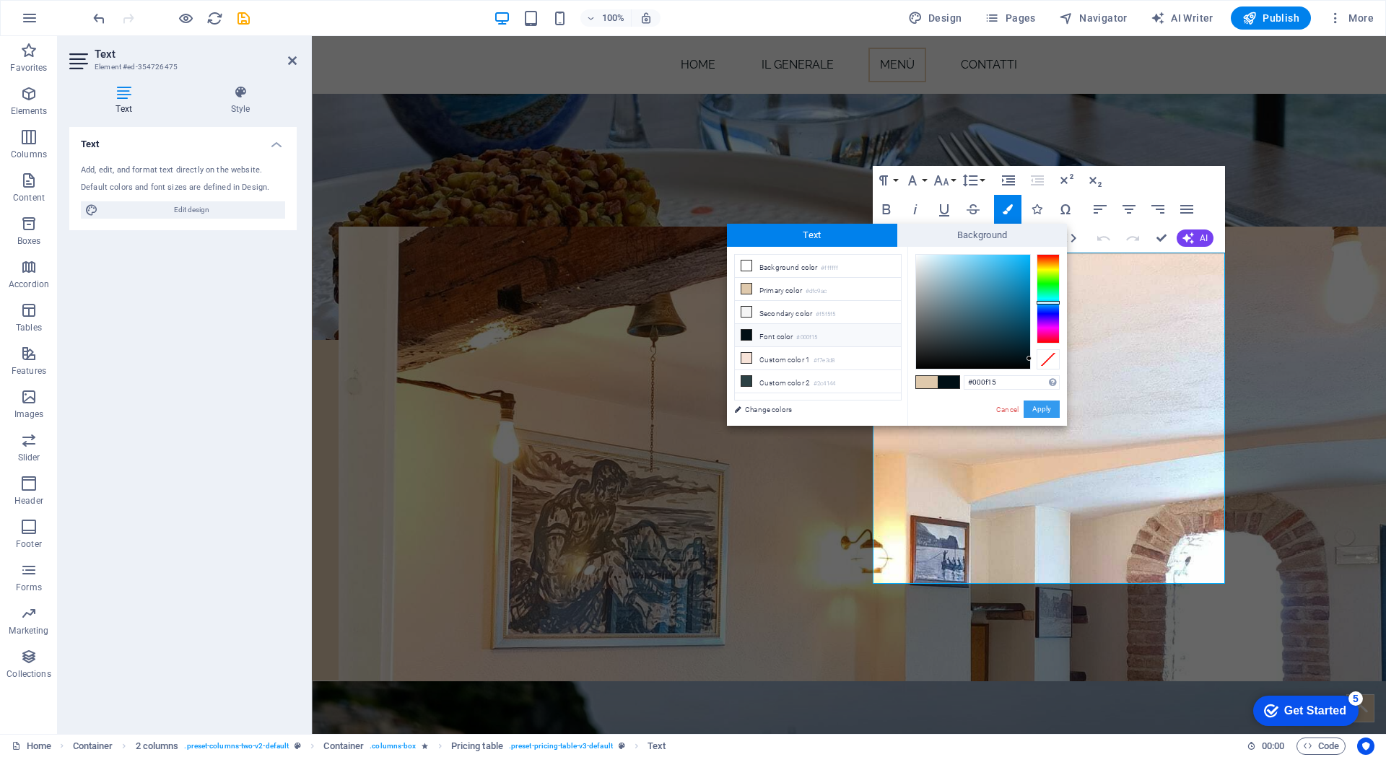
click at [1044, 410] on button "Apply" at bounding box center [1041, 409] width 36 height 17
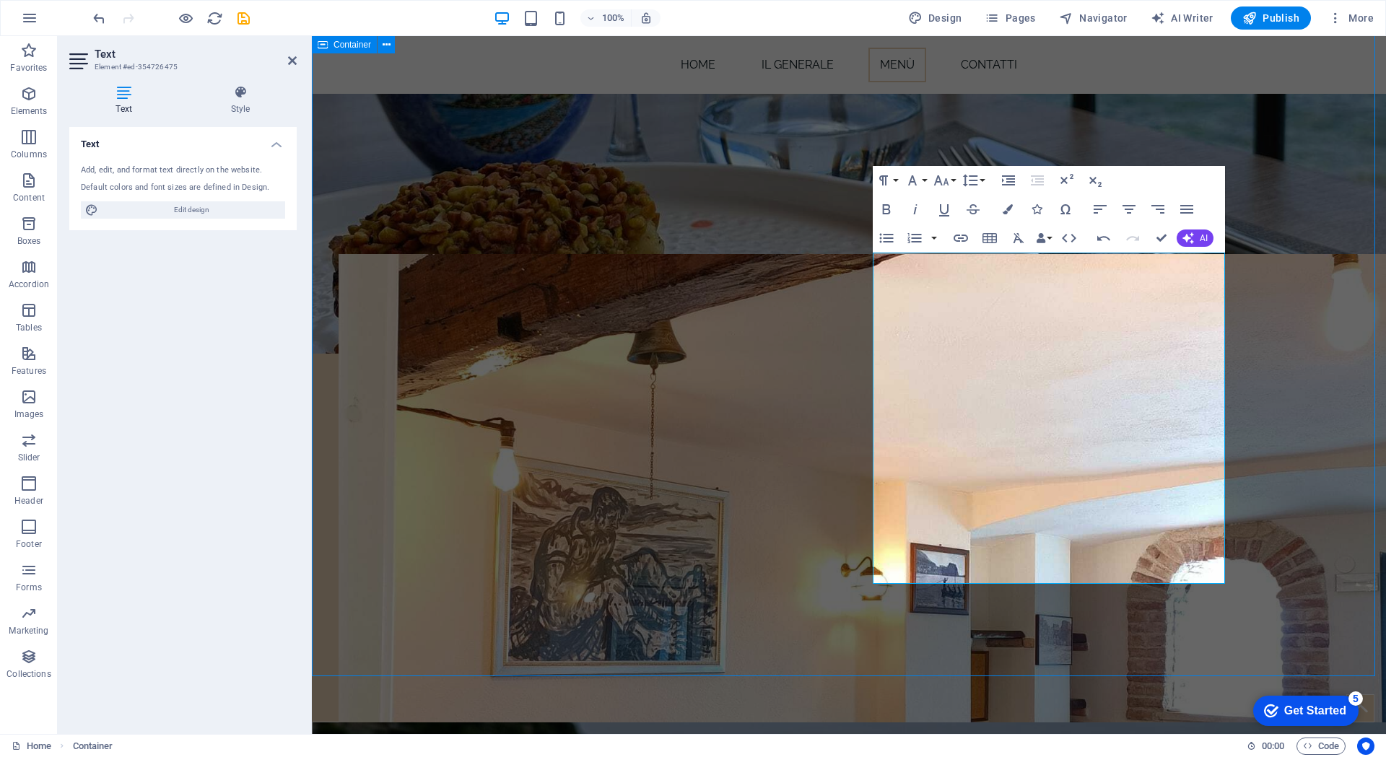
scroll to position [2237, 0]
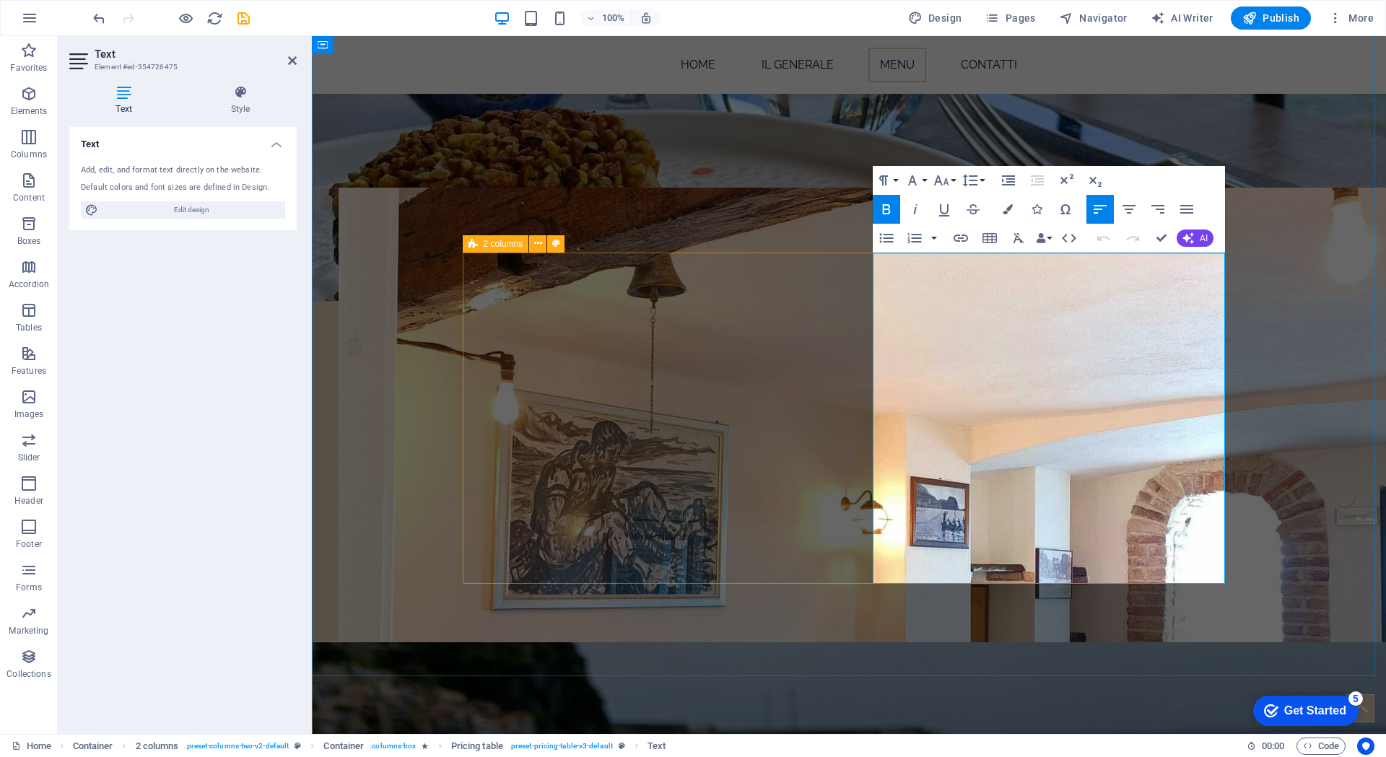
scroll to position [2198, 0]
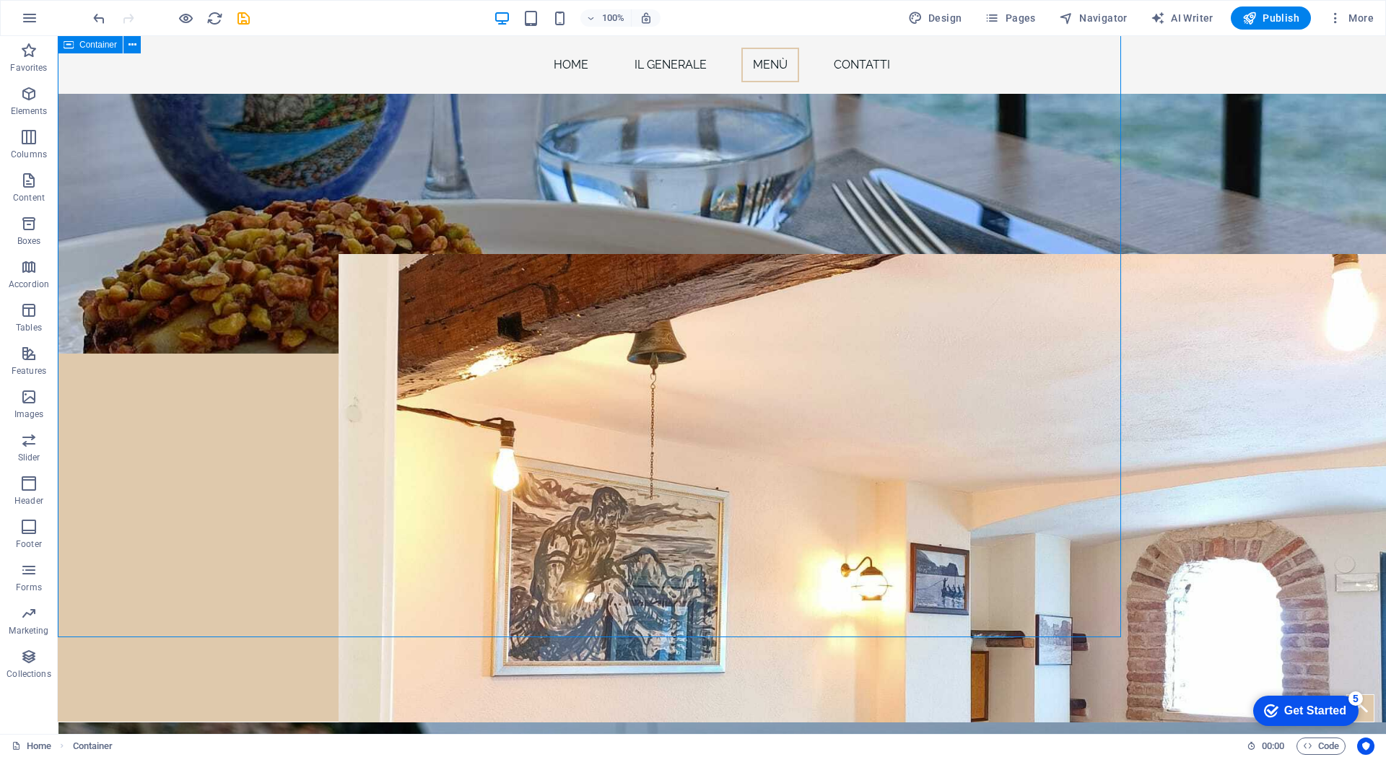
scroll to position [2237, 0]
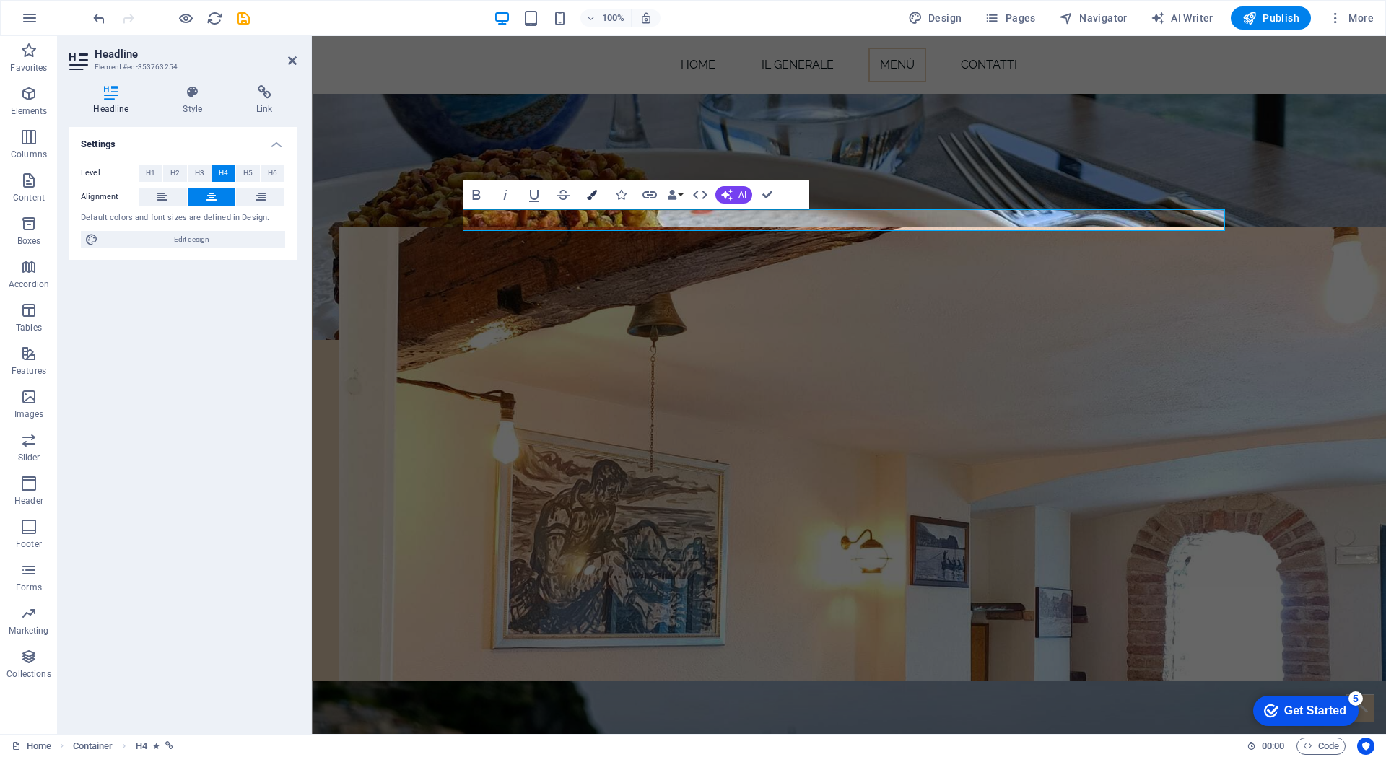
click at [596, 196] on icon "button" at bounding box center [592, 195] width 10 height 10
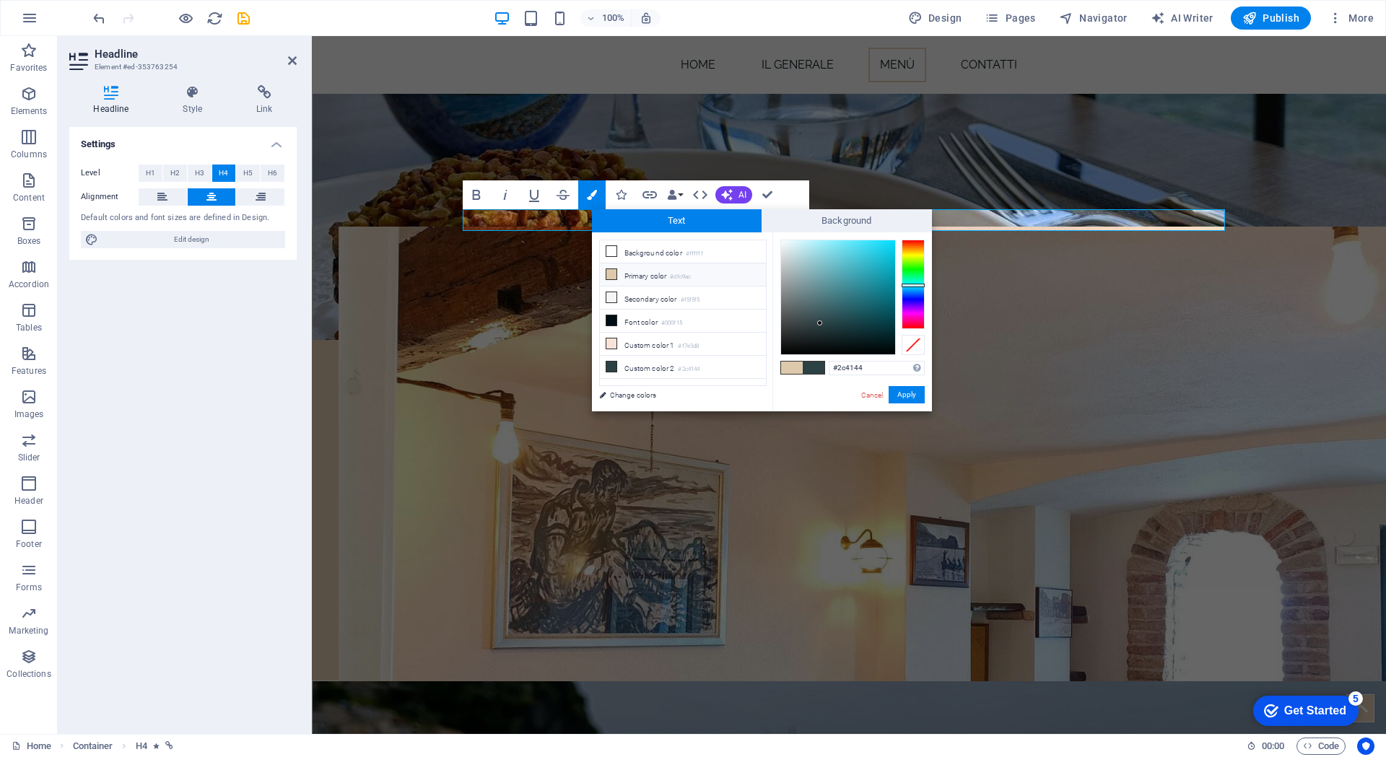
click at [613, 276] on icon at bounding box center [611, 274] width 10 height 10
type input "#dfc9ac"
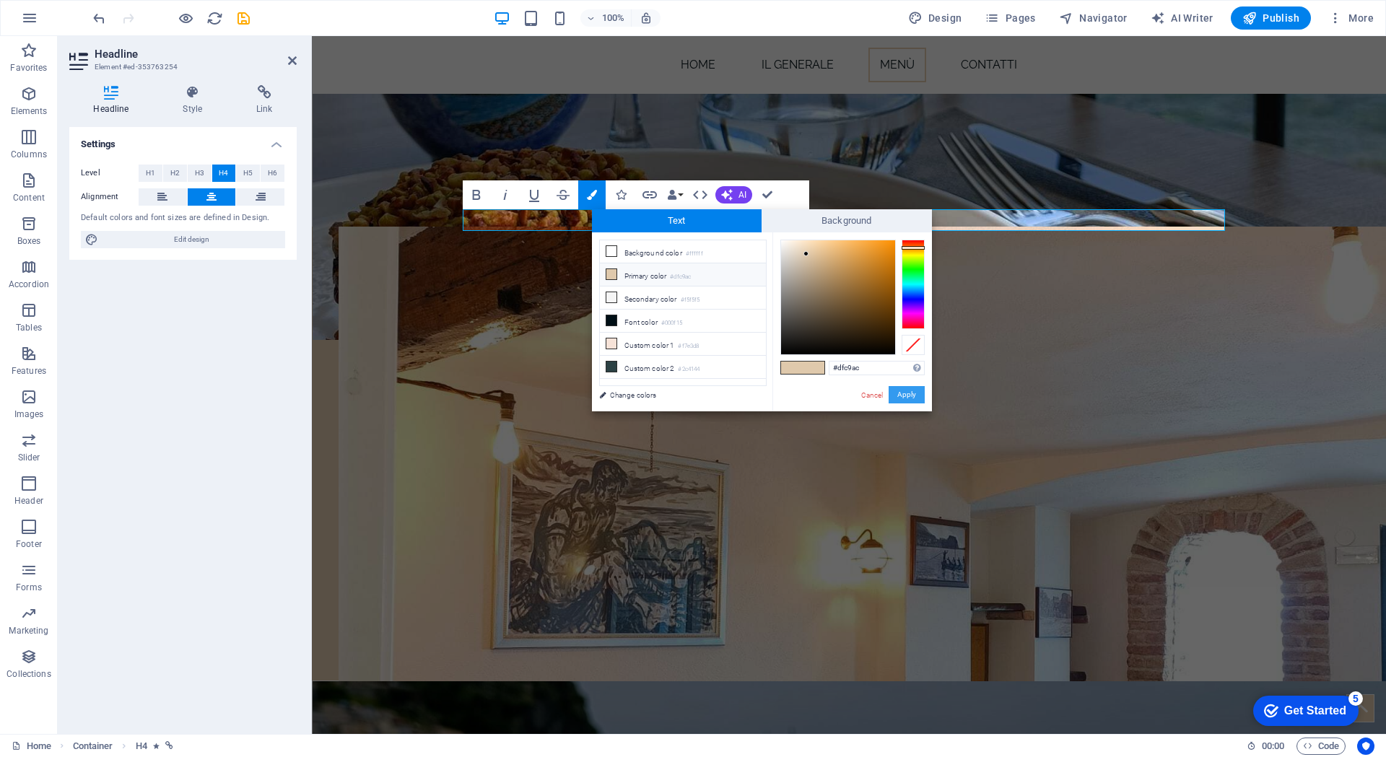
drag, startPoint x: 907, startPoint y: 395, endPoint x: 749, endPoint y: 331, distance: 170.6
click at [907, 395] on button "Apply" at bounding box center [906, 394] width 36 height 17
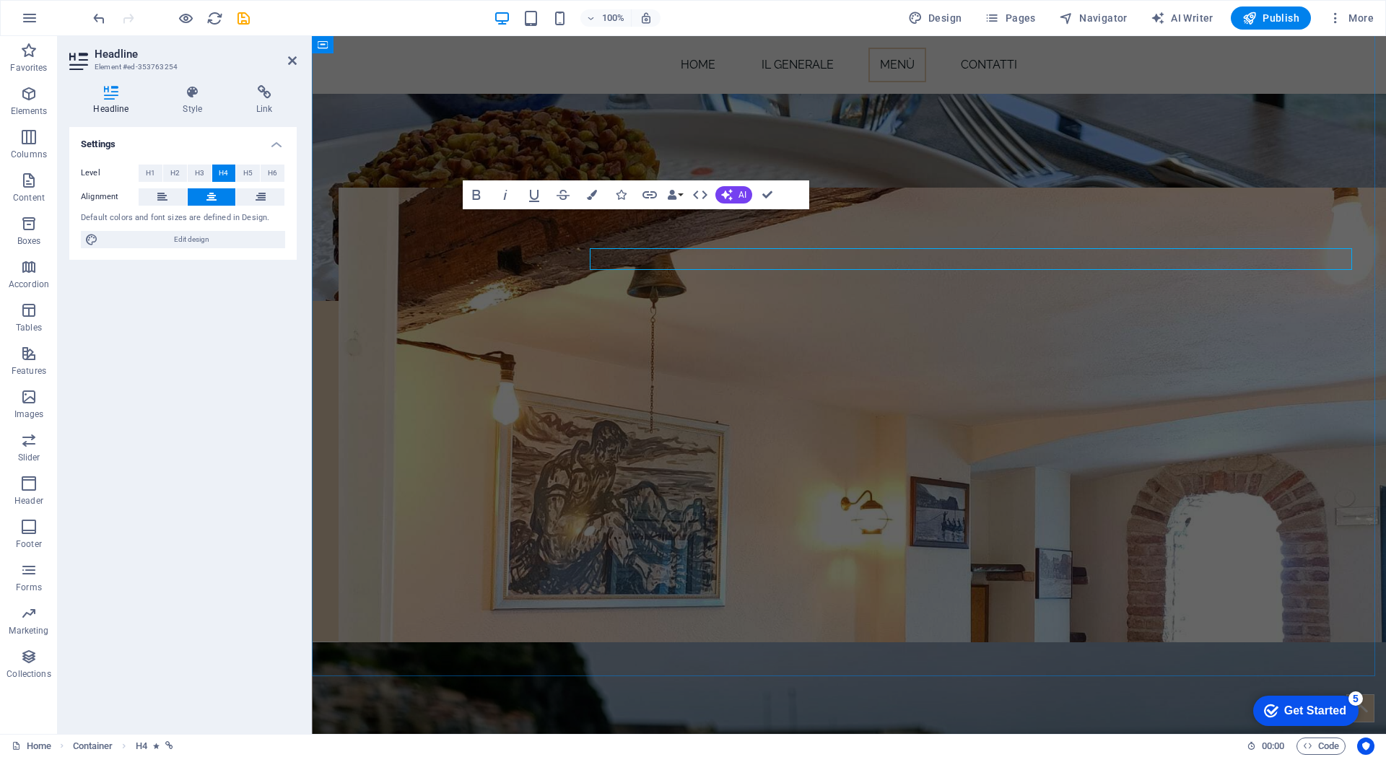
scroll to position [2198, 0]
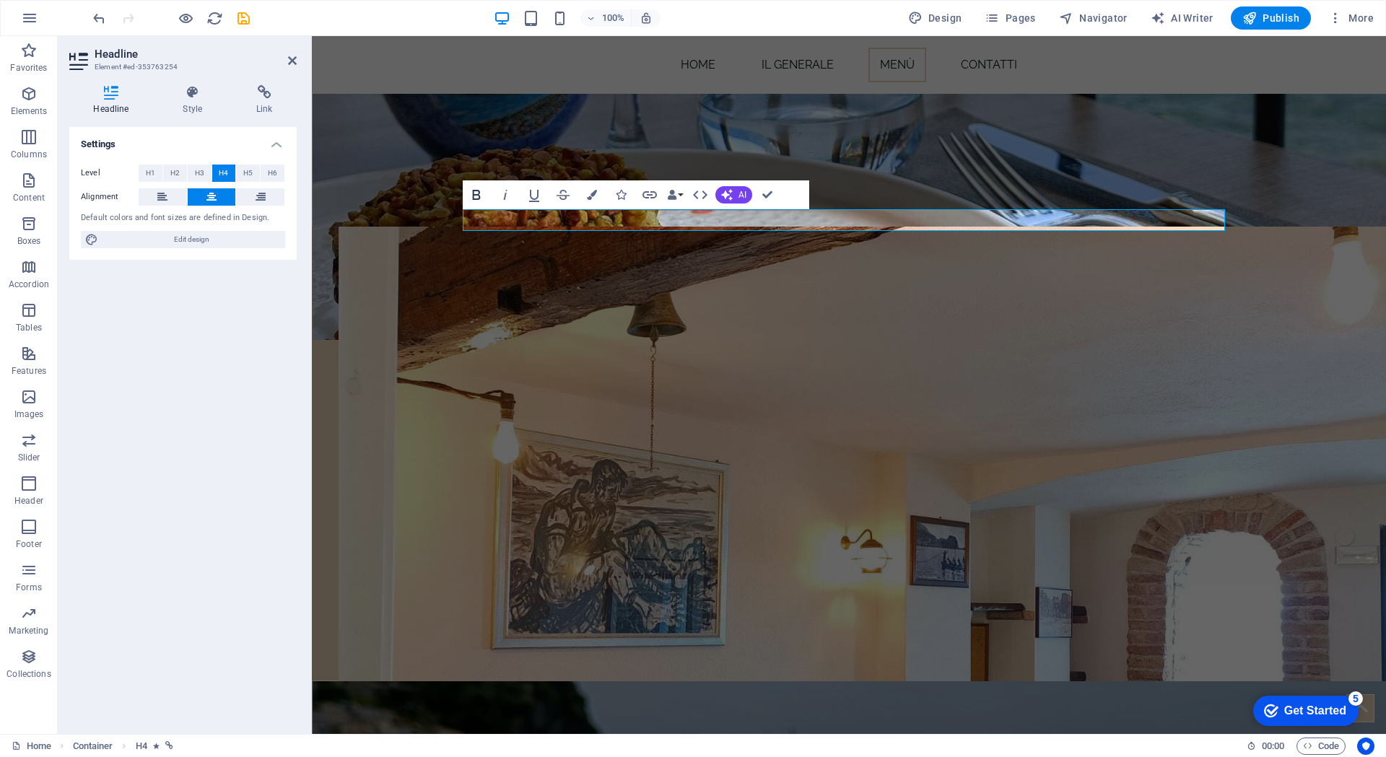
click at [477, 193] on icon "button" at bounding box center [476, 194] width 17 height 17
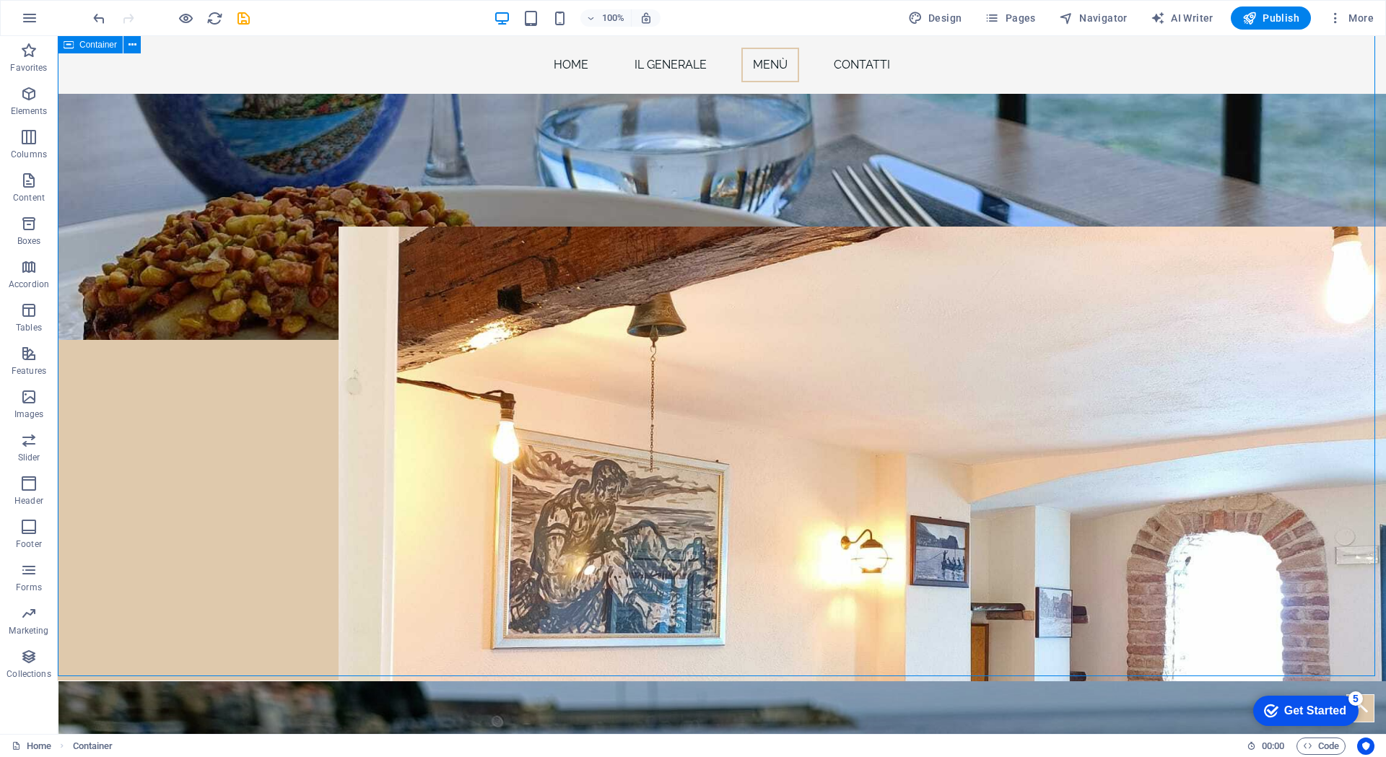
scroll to position [2237, 0]
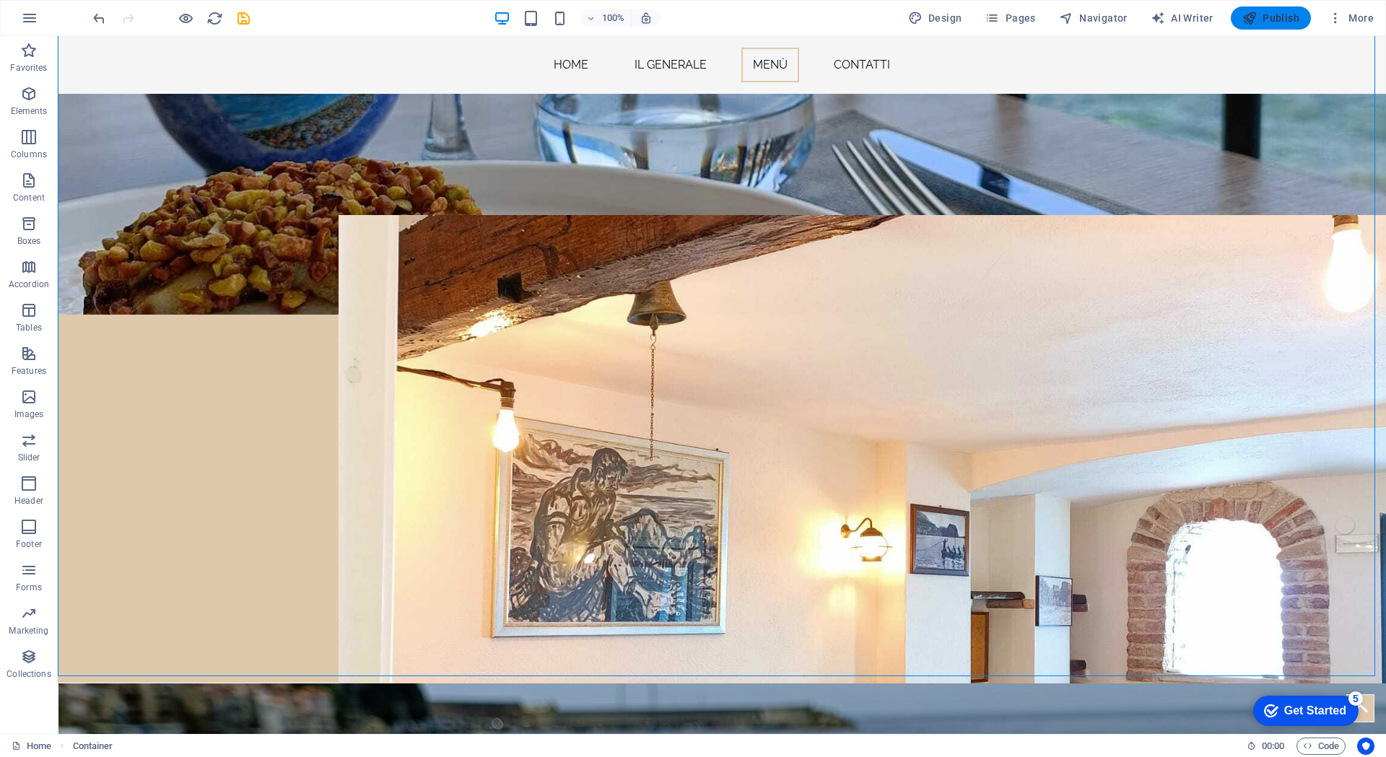
click at [1270, 18] on span "Publish" at bounding box center [1270, 18] width 57 height 14
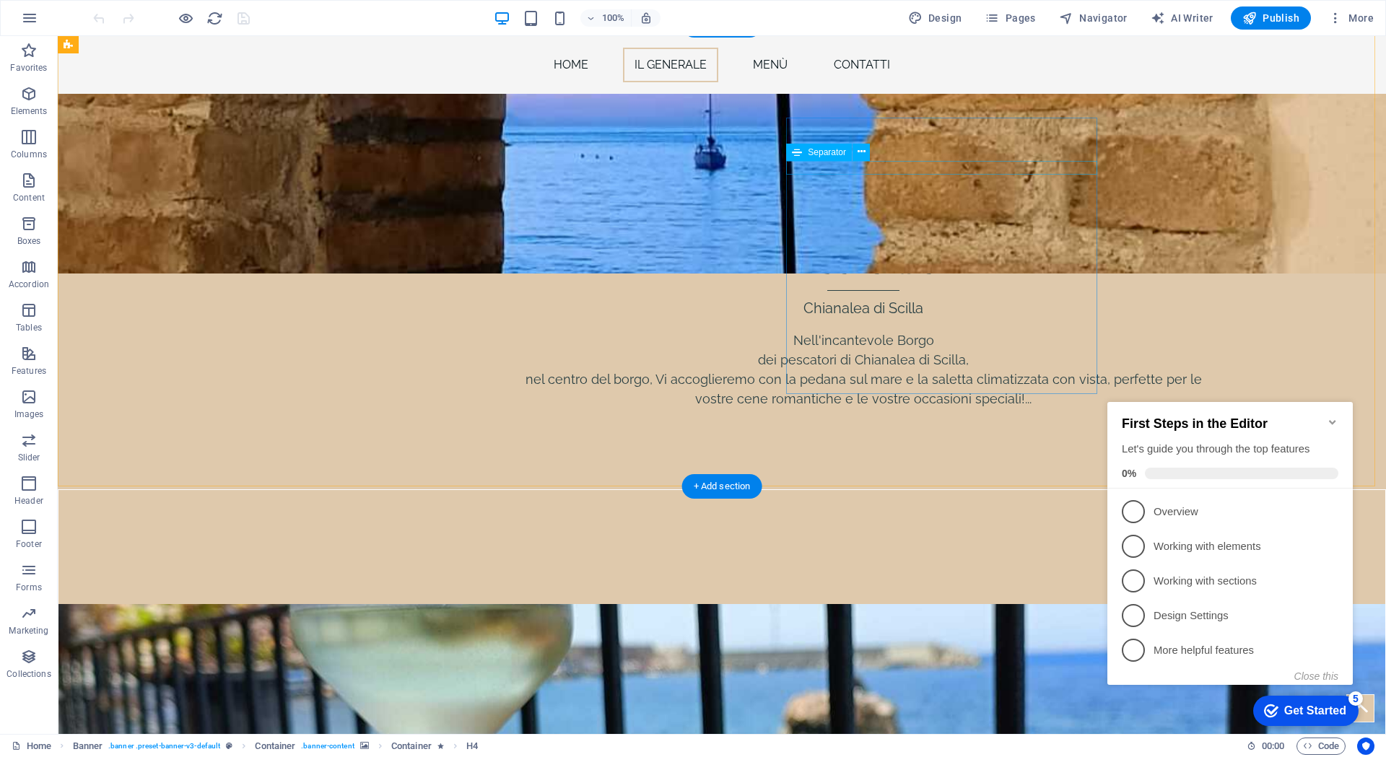
scroll to position [1371, 0]
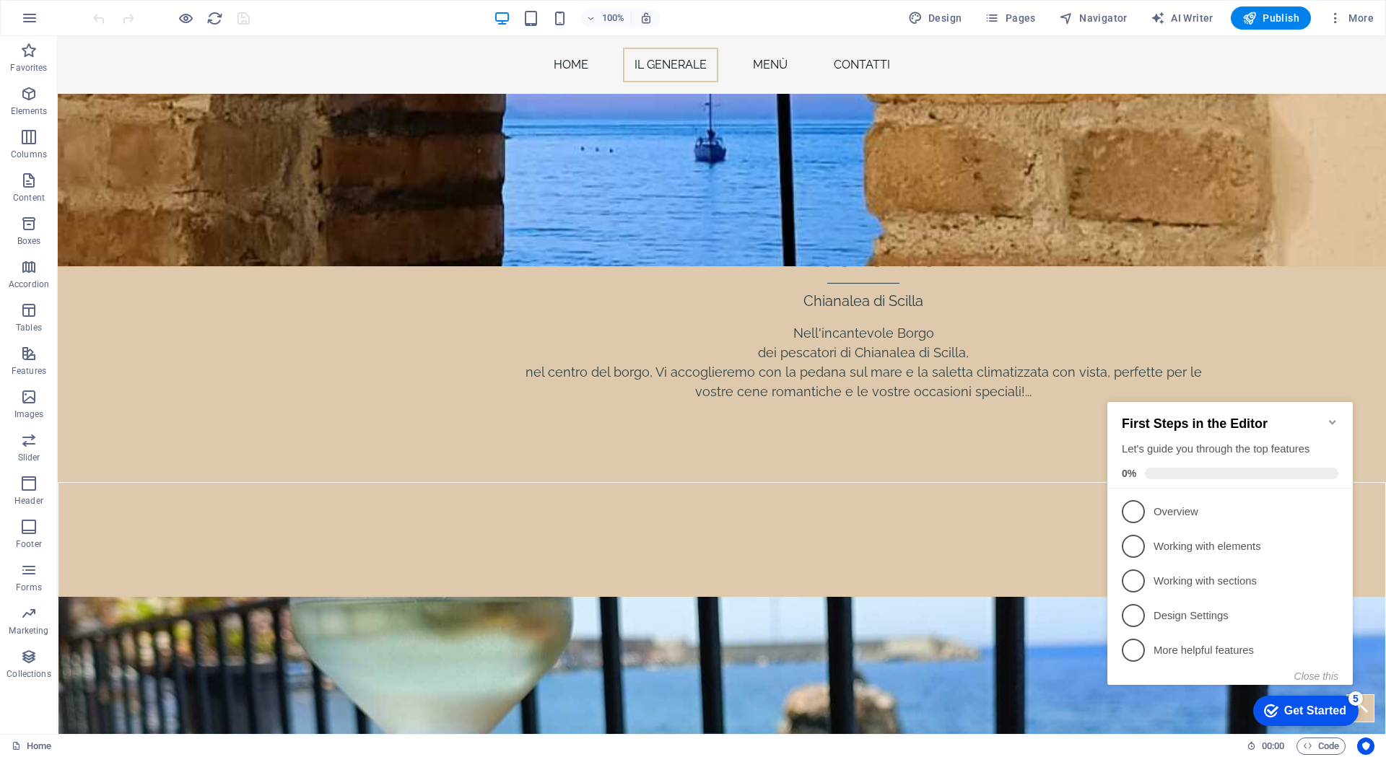
click at [1329, 417] on icon "Minimize checklist" at bounding box center [1333, 422] width 12 height 12
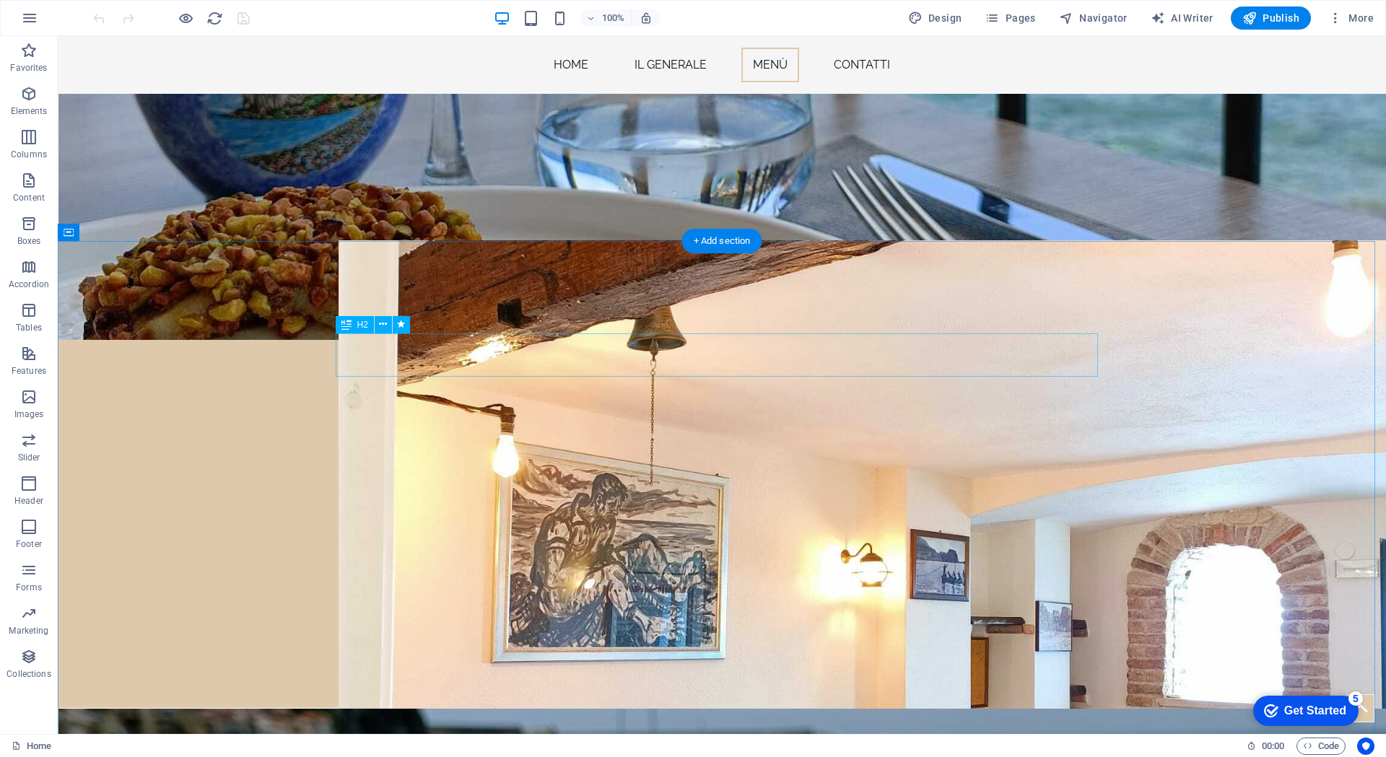
scroll to position [2237, 0]
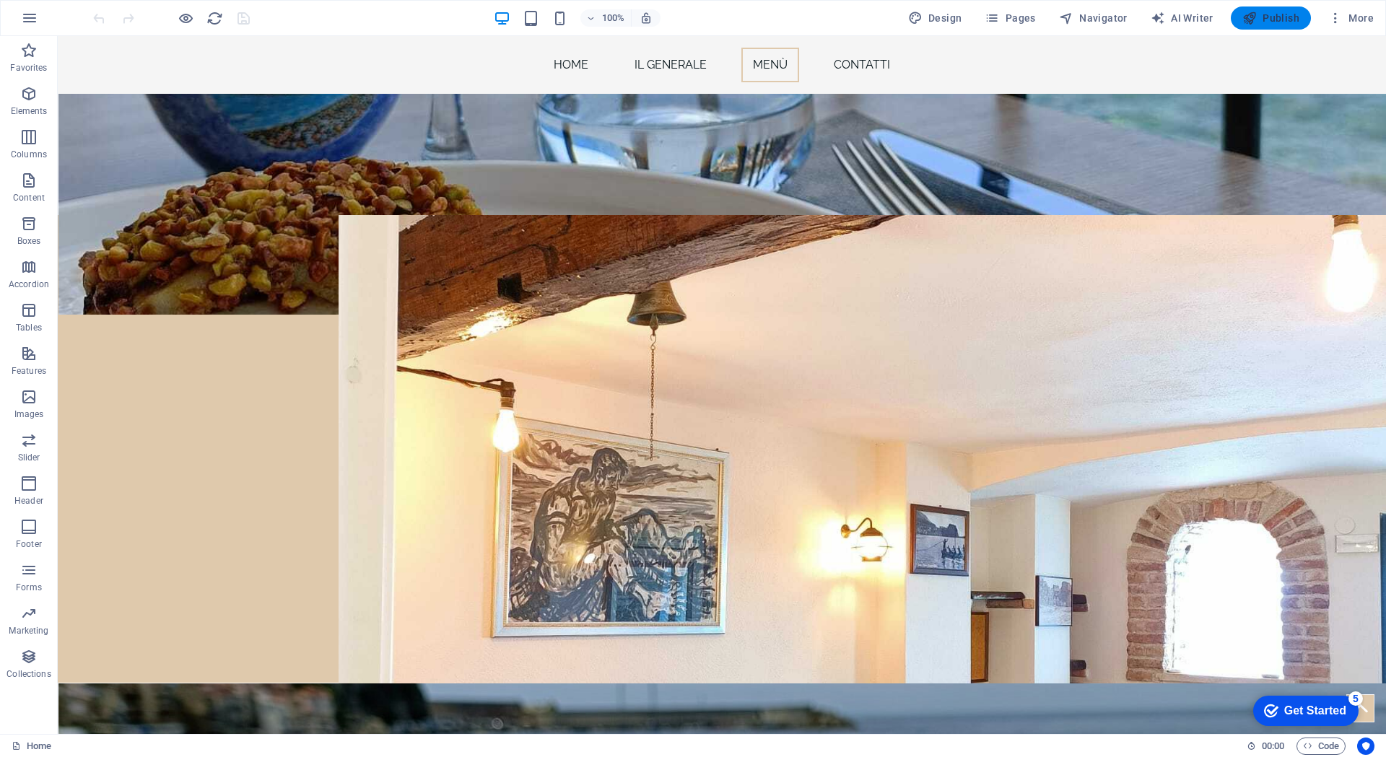
click at [1280, 18] on span "Publish" at bounding box center [1270, 18] width 57 height 14
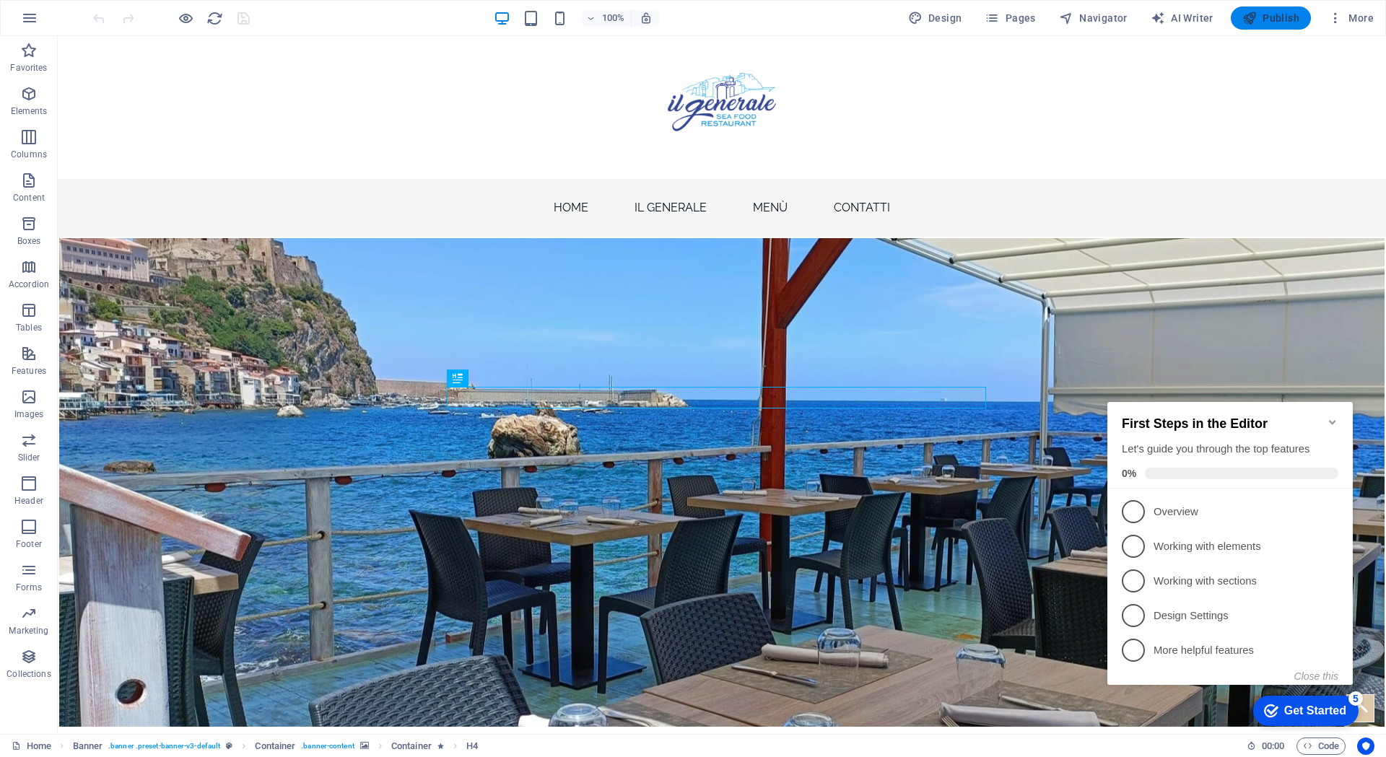
click at [1254, 19] on icon "button" at bounding box center [1249, 18] width 14 height 14
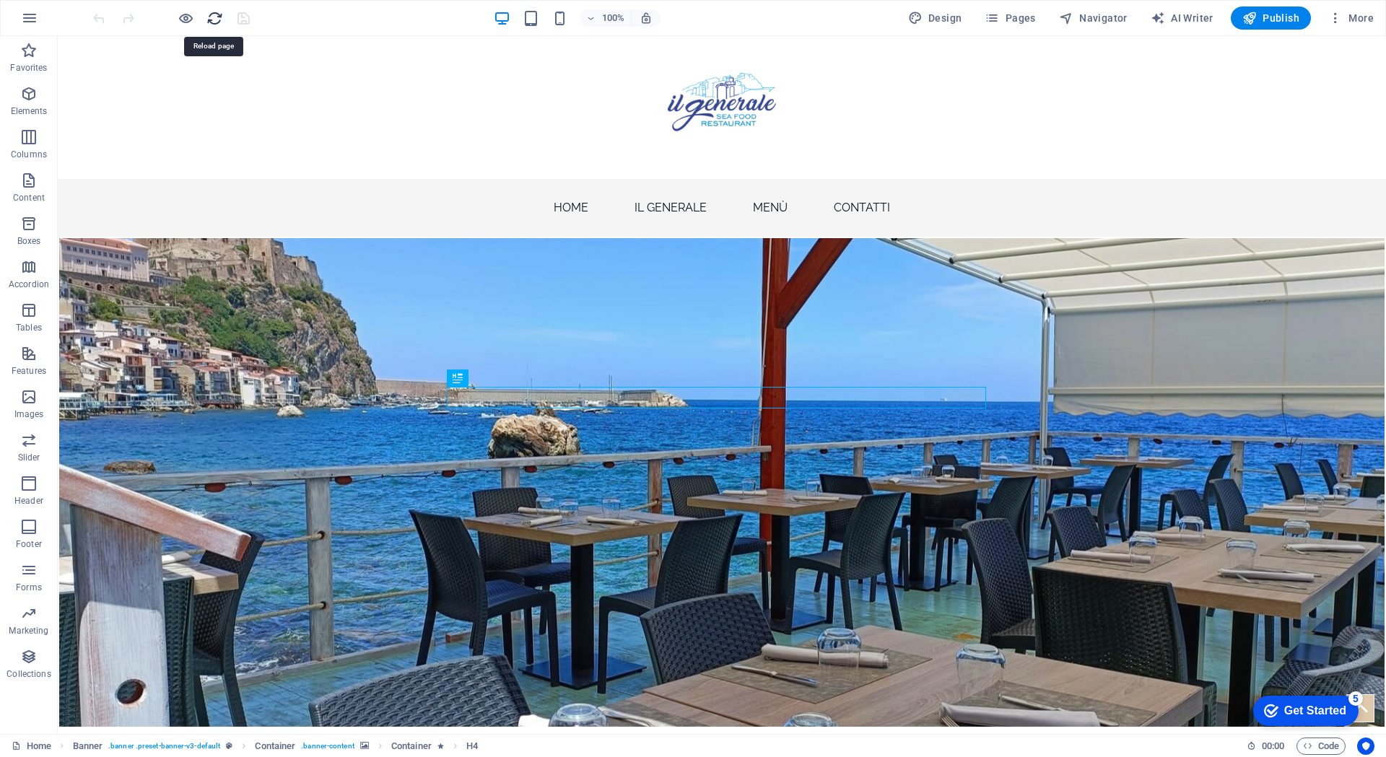
click at [217, 16] on icon "reload" at bounding box center [214, 18] width 17 height 17
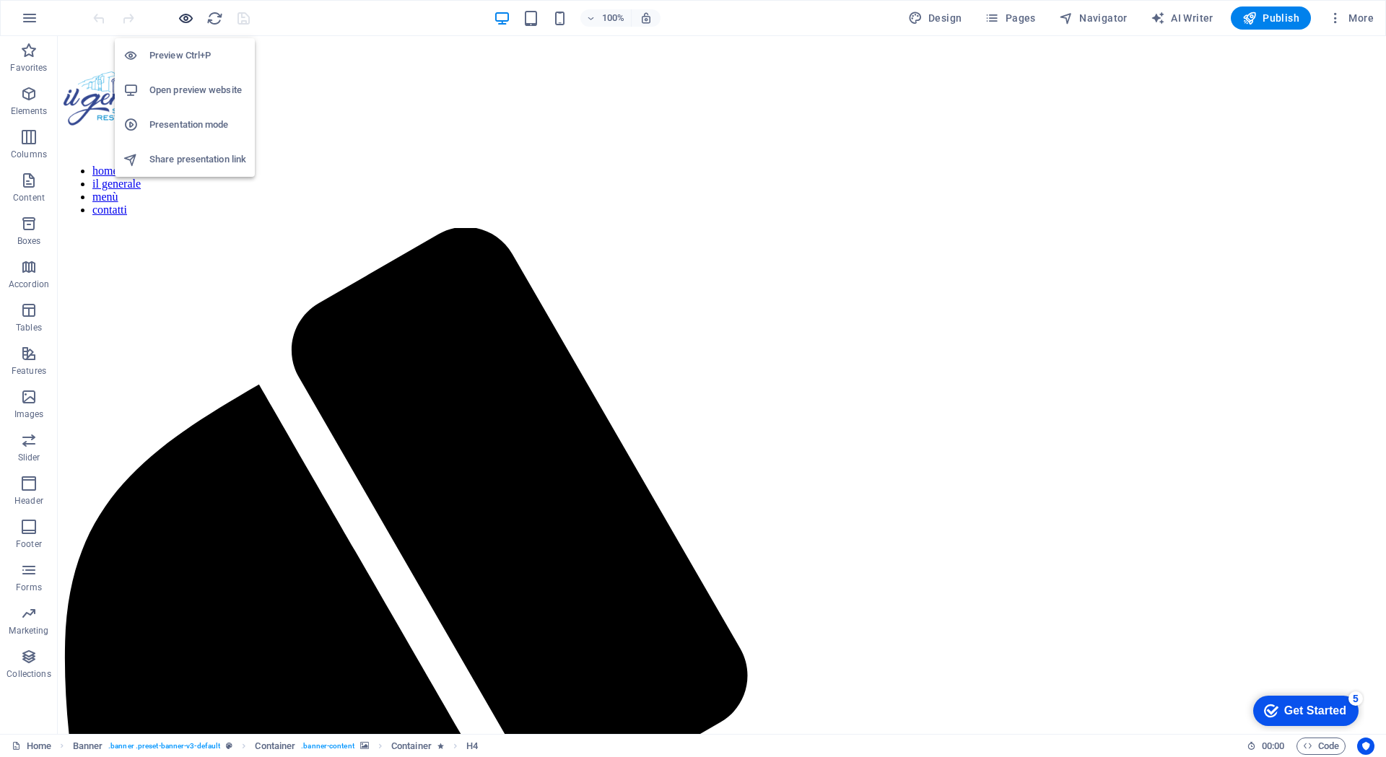
click at [193, 25] on icon "button" at bounding box center [186, 18] width 17 height 17
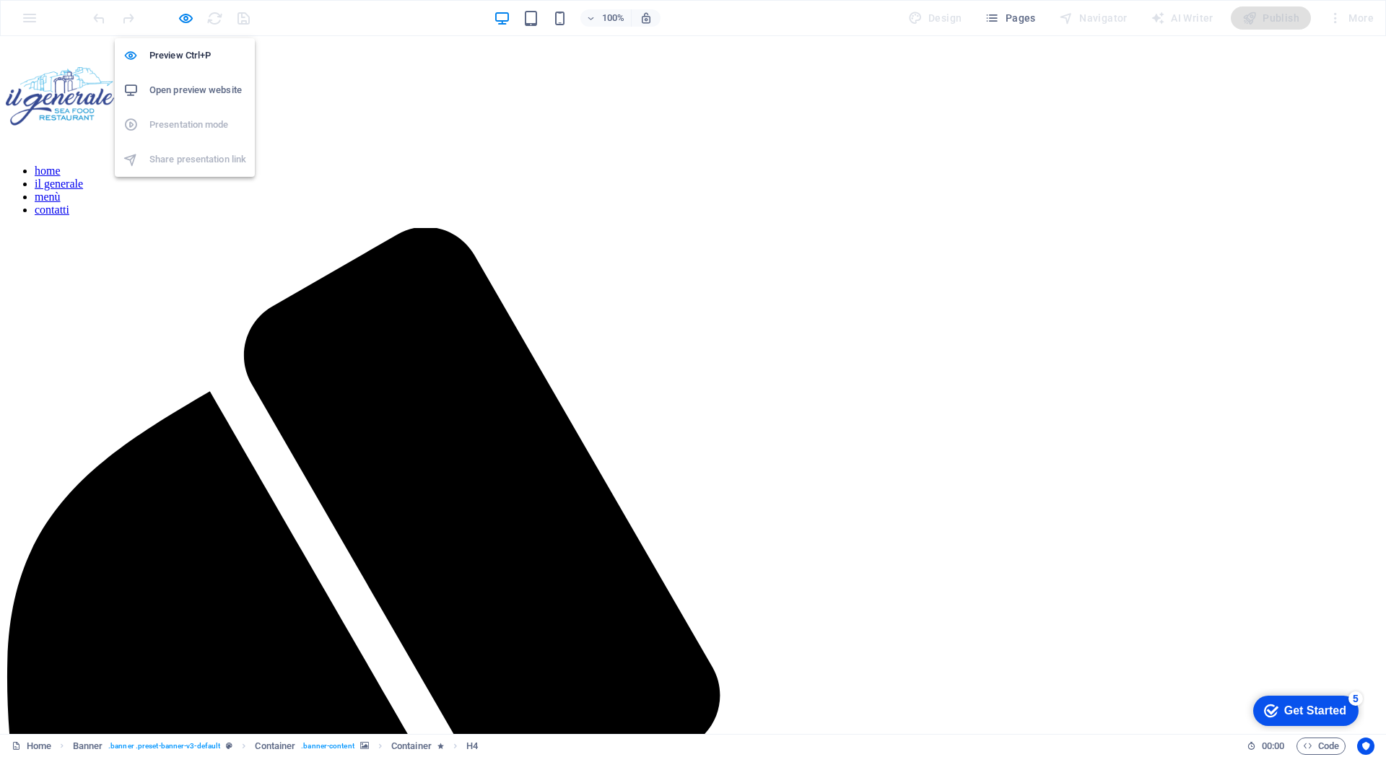
click at [179, 82] on h6 "Open preview website" at bounding box center [197, 90] width 97 height 17
click at [185, 20] on icon "button" at bounding box center [186, 18] width 17 height 17
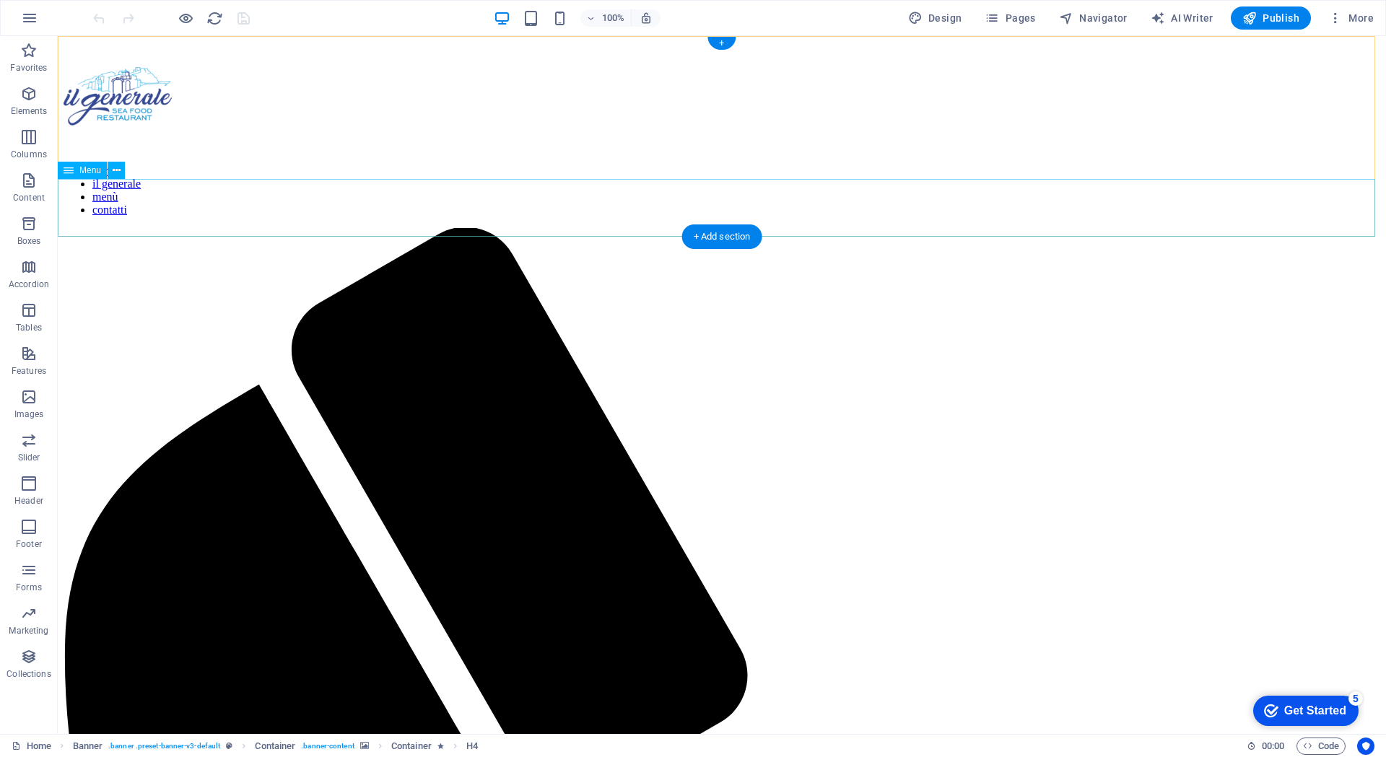
click at [855, 203] on nav "home il generale menù contatti" at bounding box center [722, 191] width 1316 height 52
click at [770, 203] on nav "home il generale menù contatti" at bounding box center [722, 191] width 1316 height 52
select select
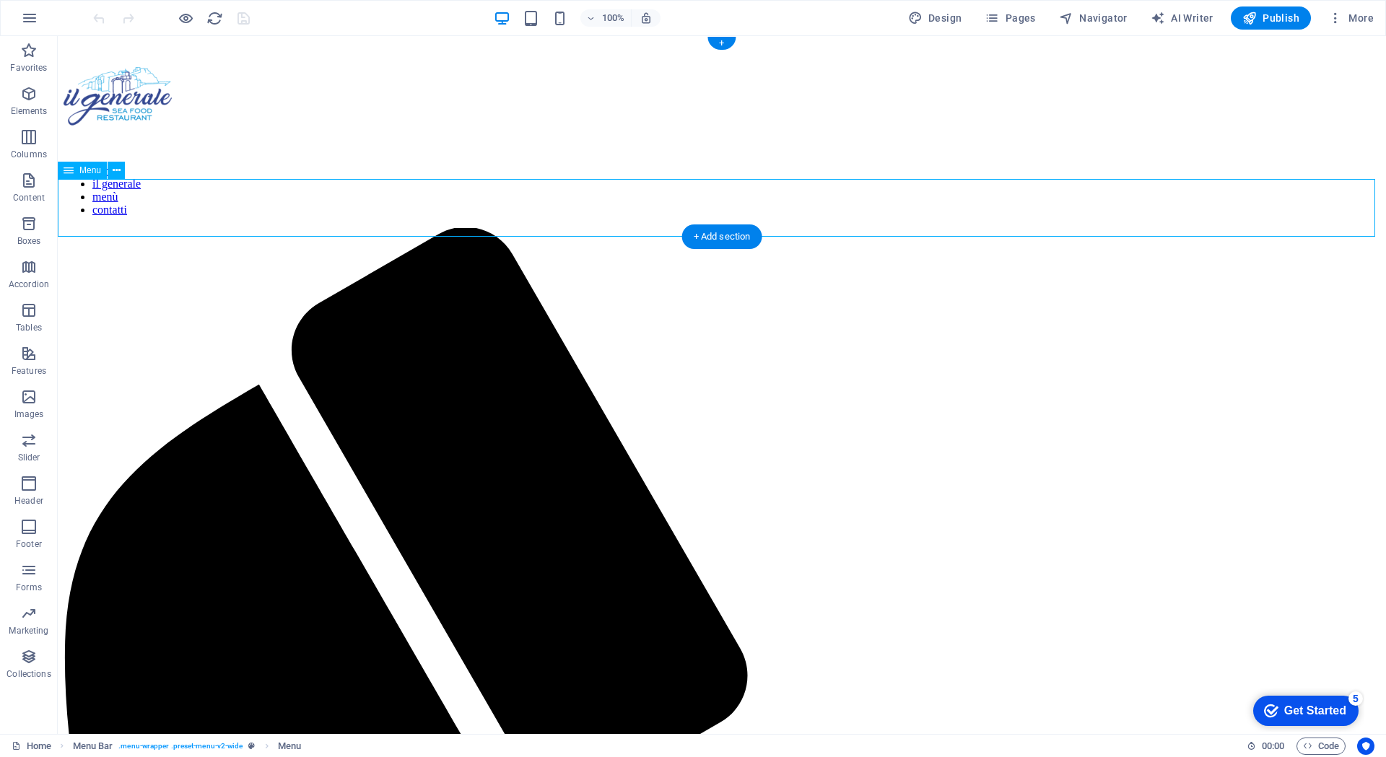
select select
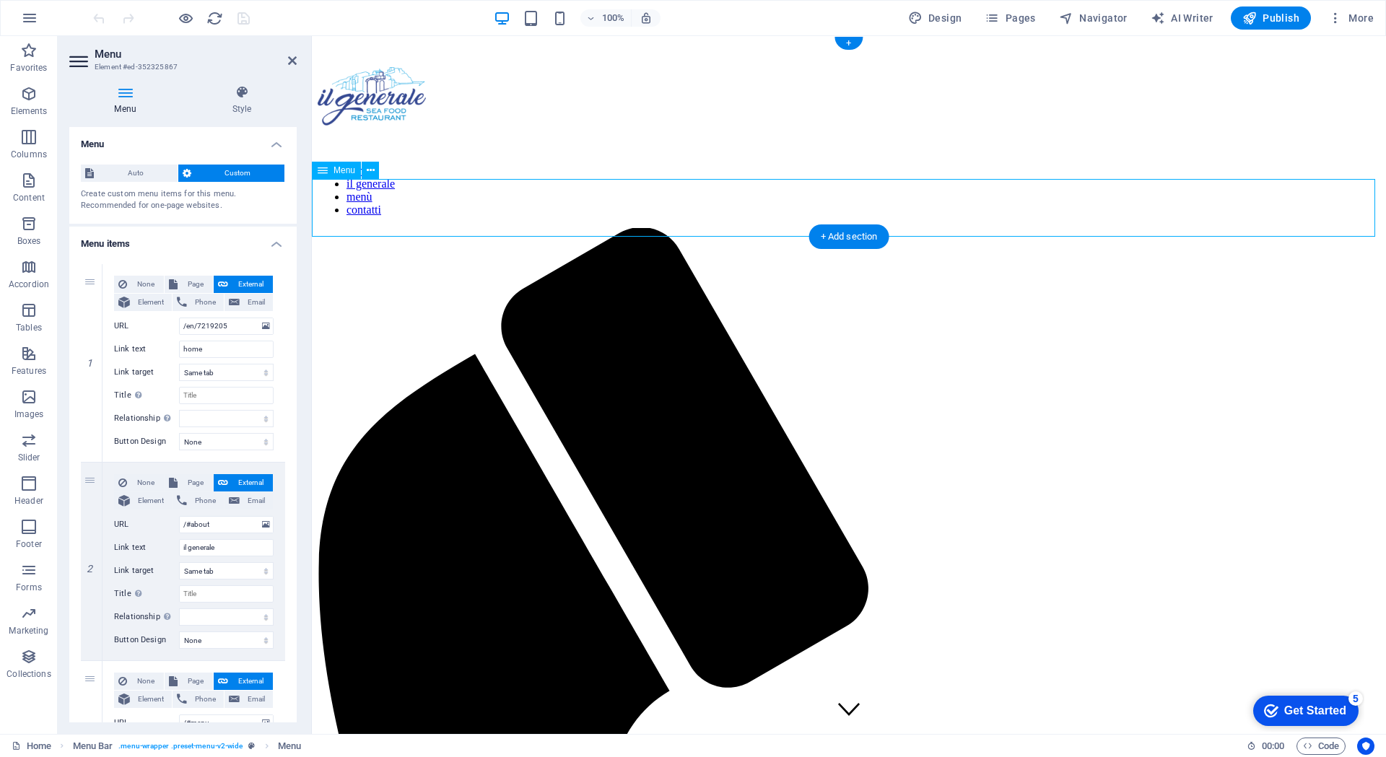
click at [884, 208] on nav "home il generale menù contatti" at bounding box center [849, 191] width 1062 height 52
